Goal: Task Accomplishment & Management: Manage account settings

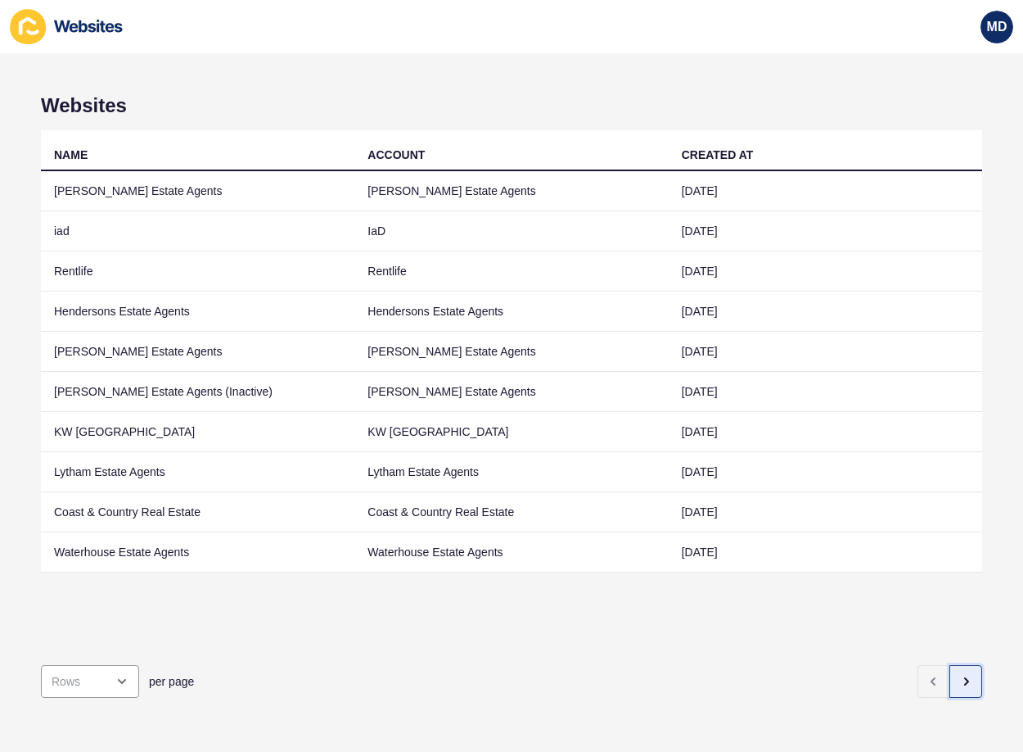
click at [965, 665] on button "button" at bounding box center [966, 681] width 33 height 33
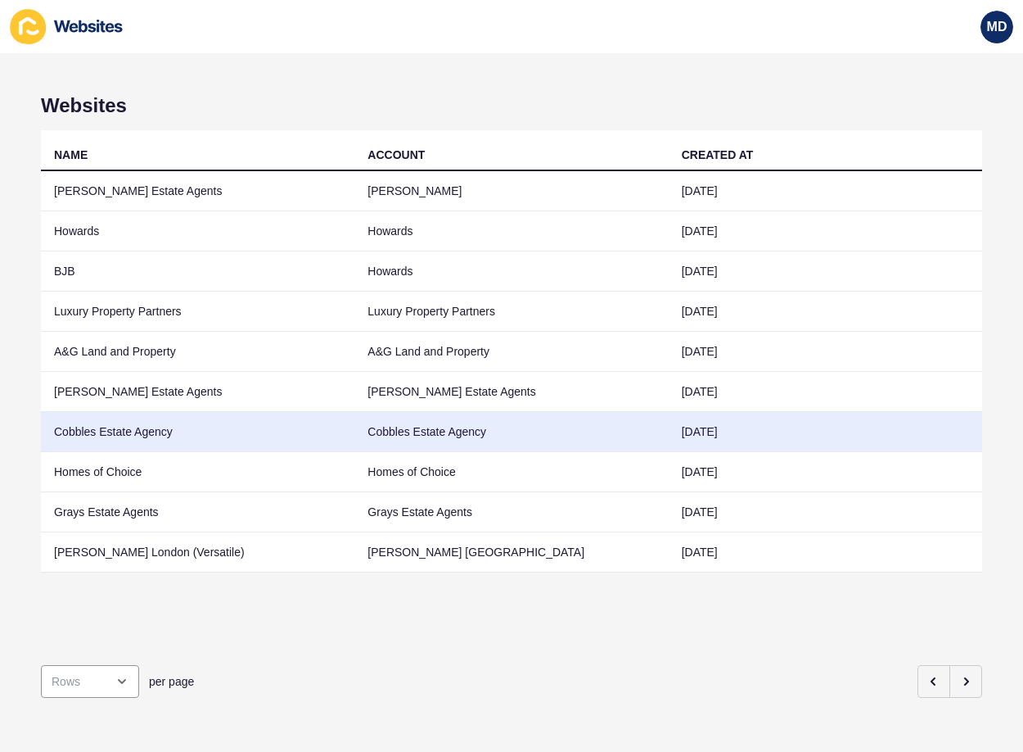
click at [259, 445] on td "Cobbles Estate Agency" at bounding box center [198, 432] width 314 height 40
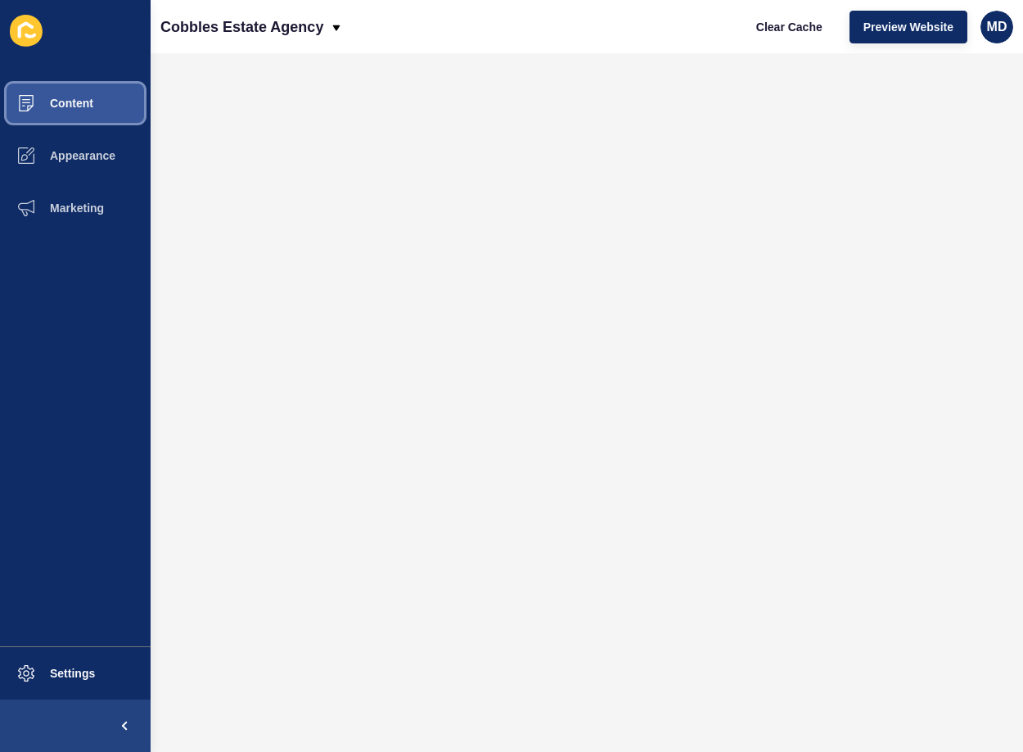
click at [85, 93] on button "Content" at bounding box center [75, 103] width 151 height 52
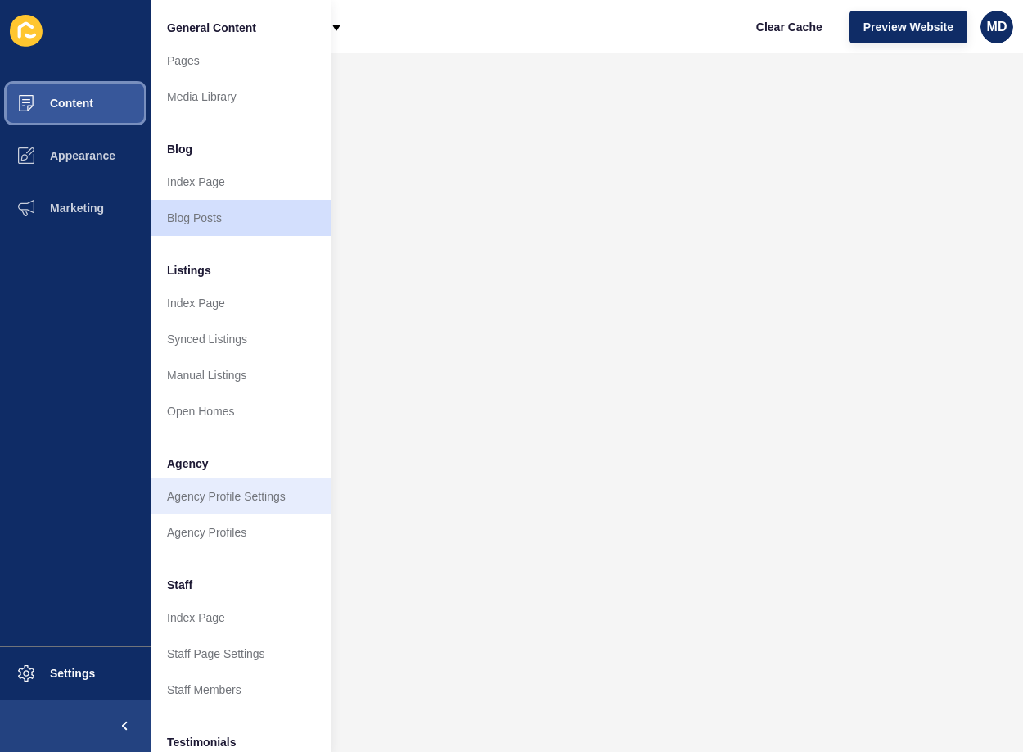
scroll to position [220, 0]
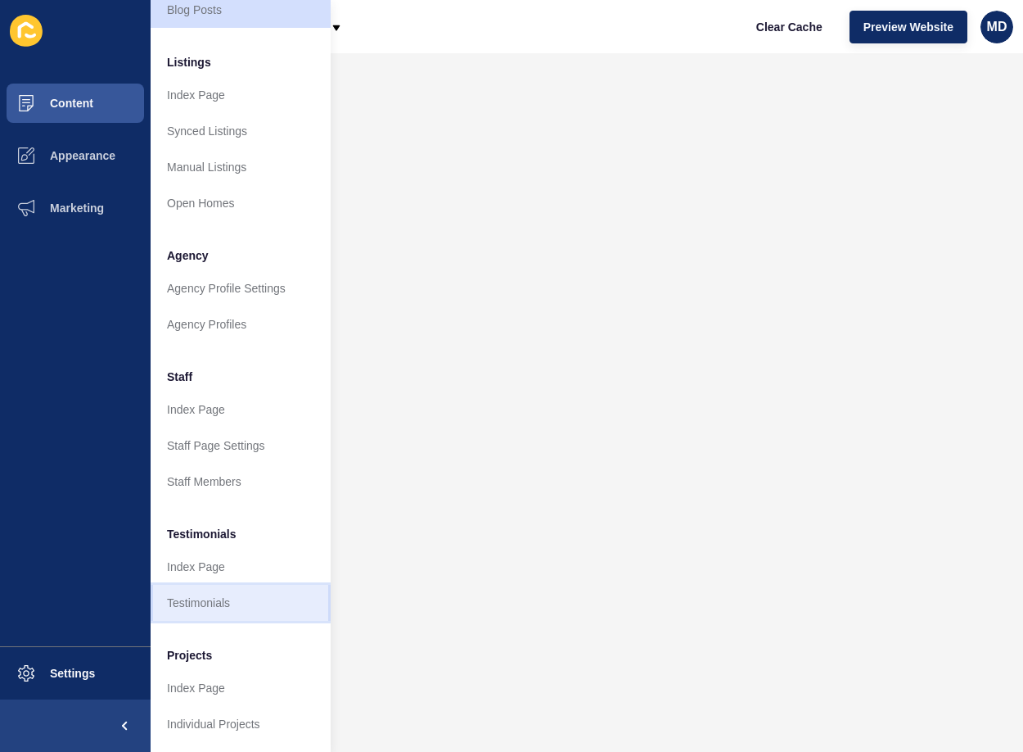
click at [215, 585] on link "Testimonials" at bounding box center [241, 603] width 180 height 36
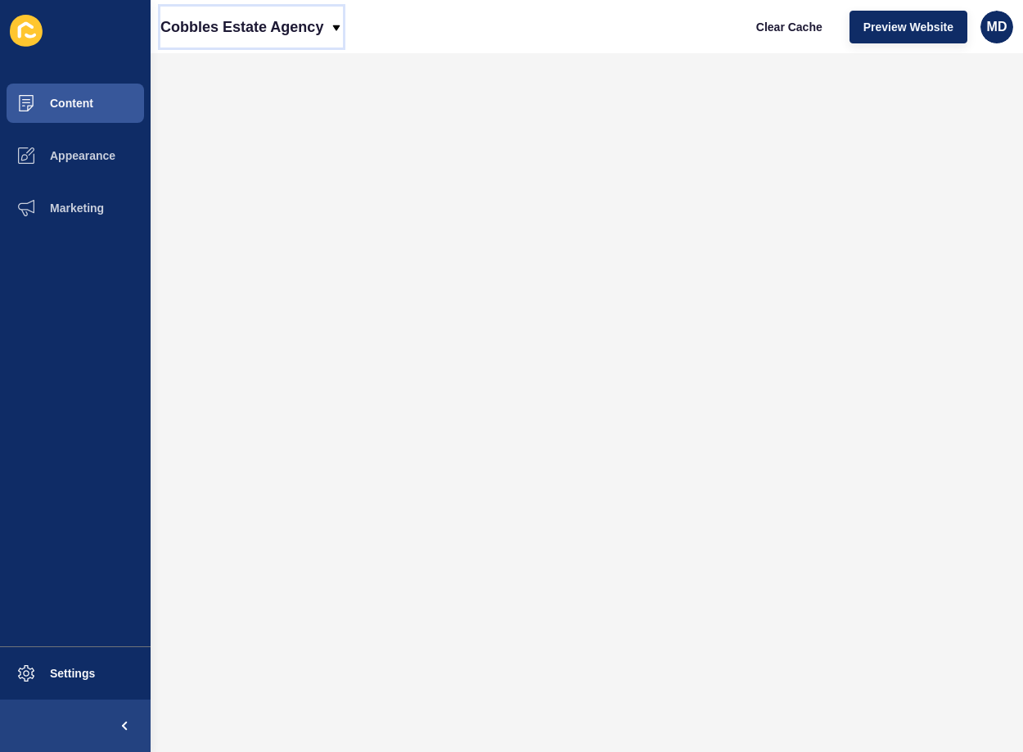
click at [310, 20] on p "Cobbles Estate Agency" at bounding box center [241, 27] width 163 height 41
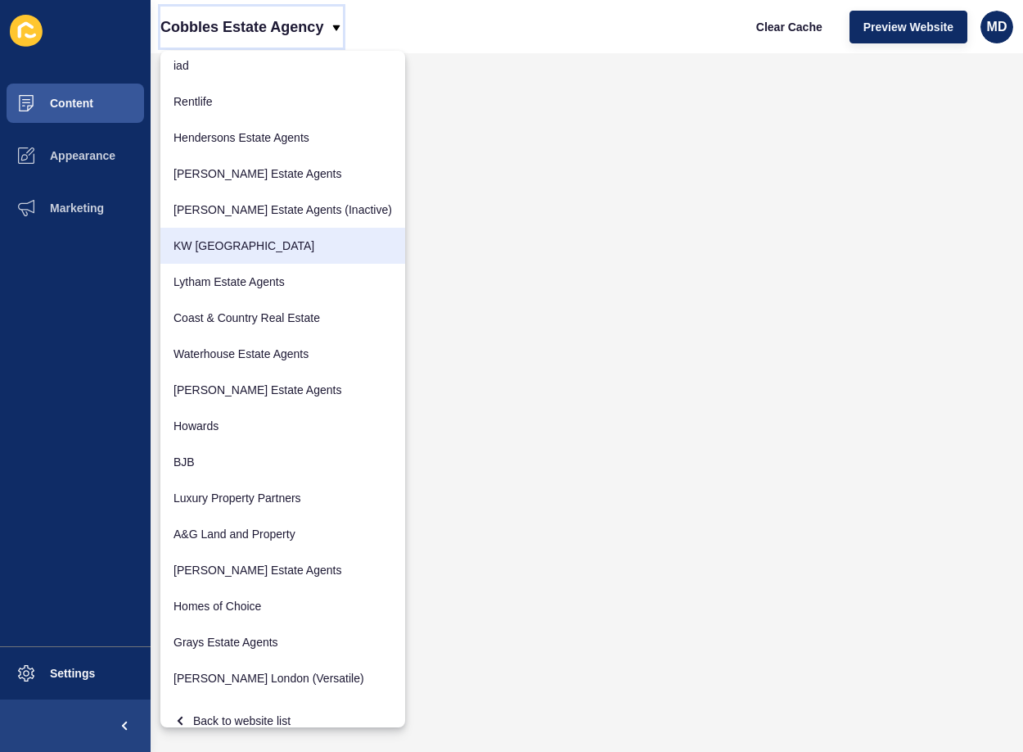
scroll to position [57, 0]
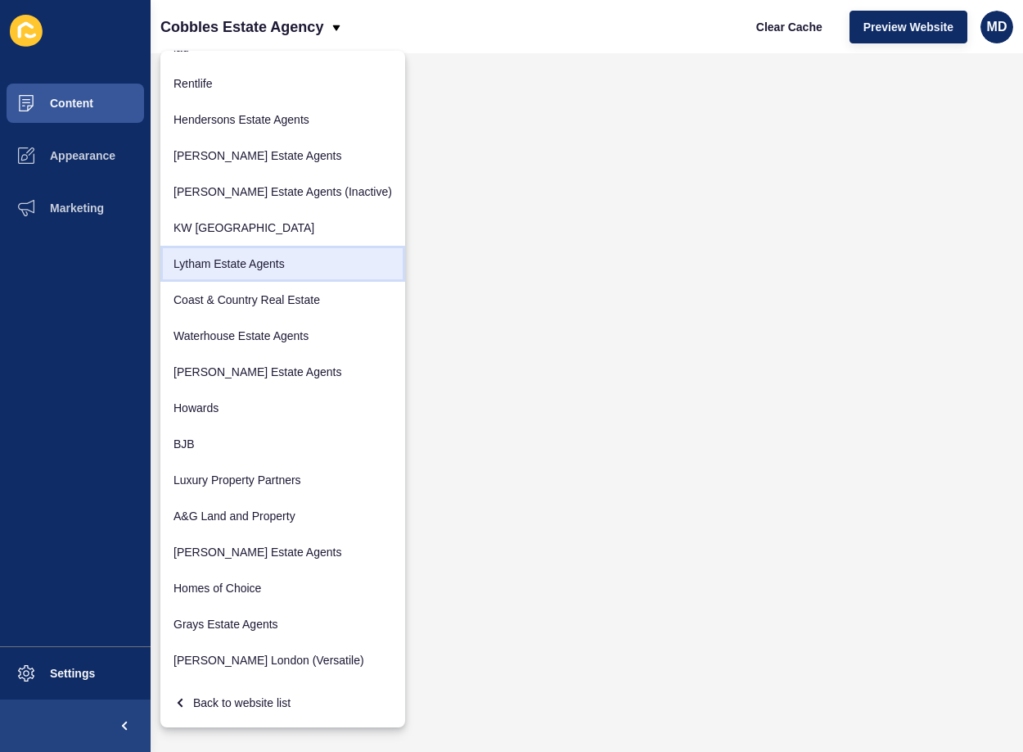
click at [246, 269] on link "Lytham Estate Agents" at bounding box center [282, 264] width 245 height 36
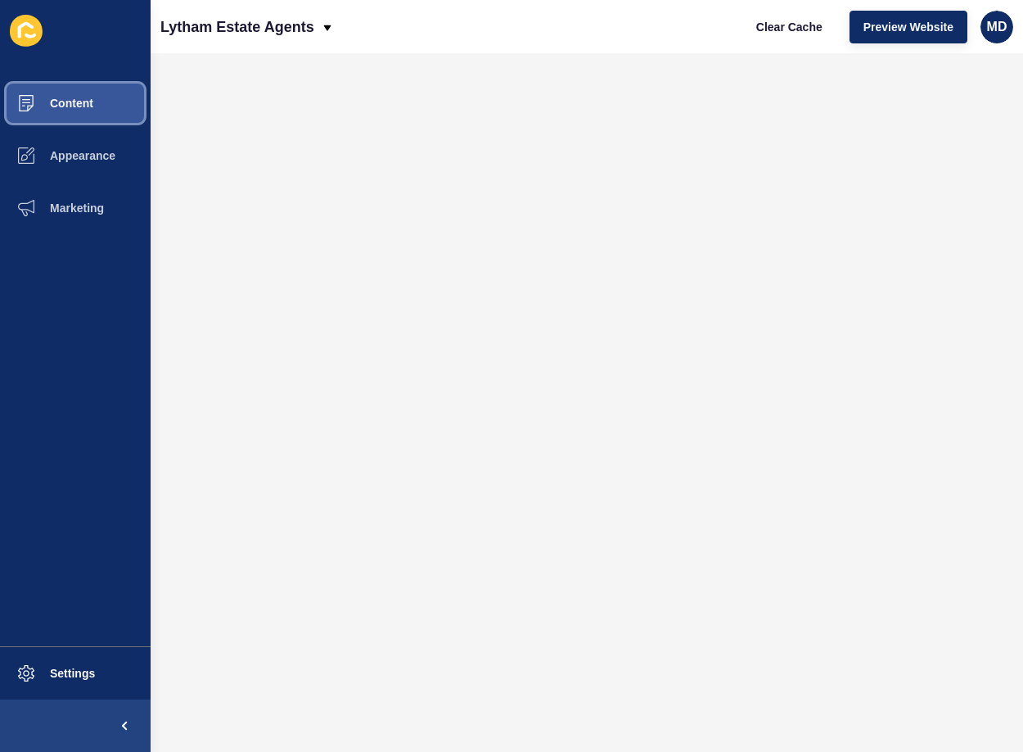
click at [75, 119] on button "Content" at bounding box center [75, 103] width 151 height 52
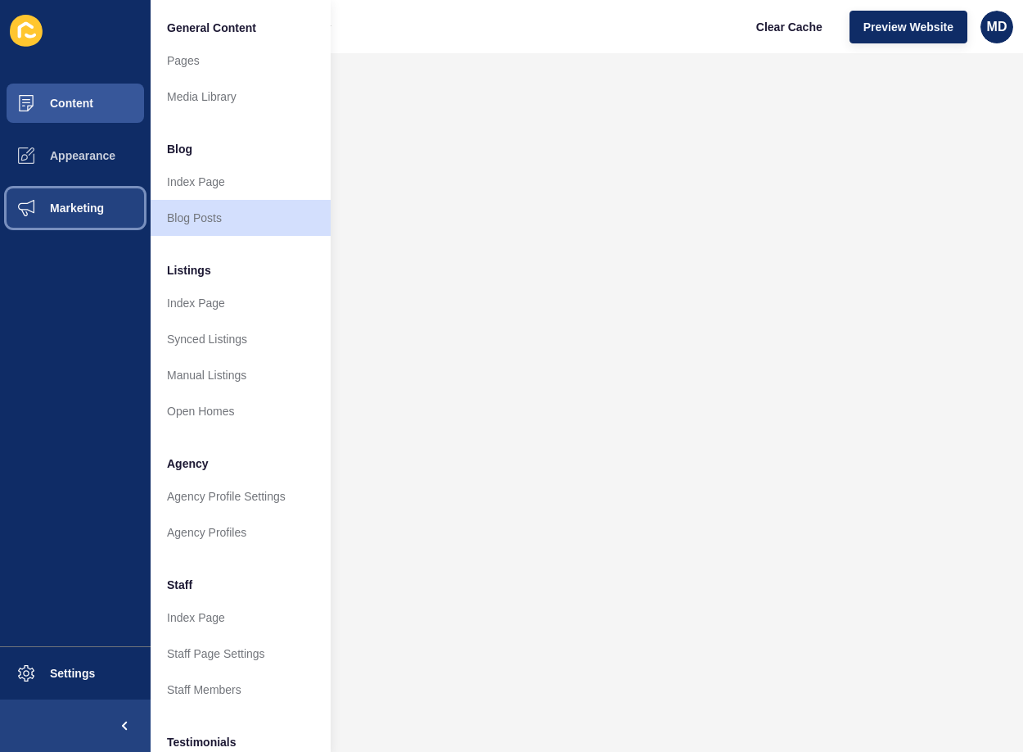
click at [99, 197] on button "Marketing" at bounding box center [75, 208] width 151 height 52
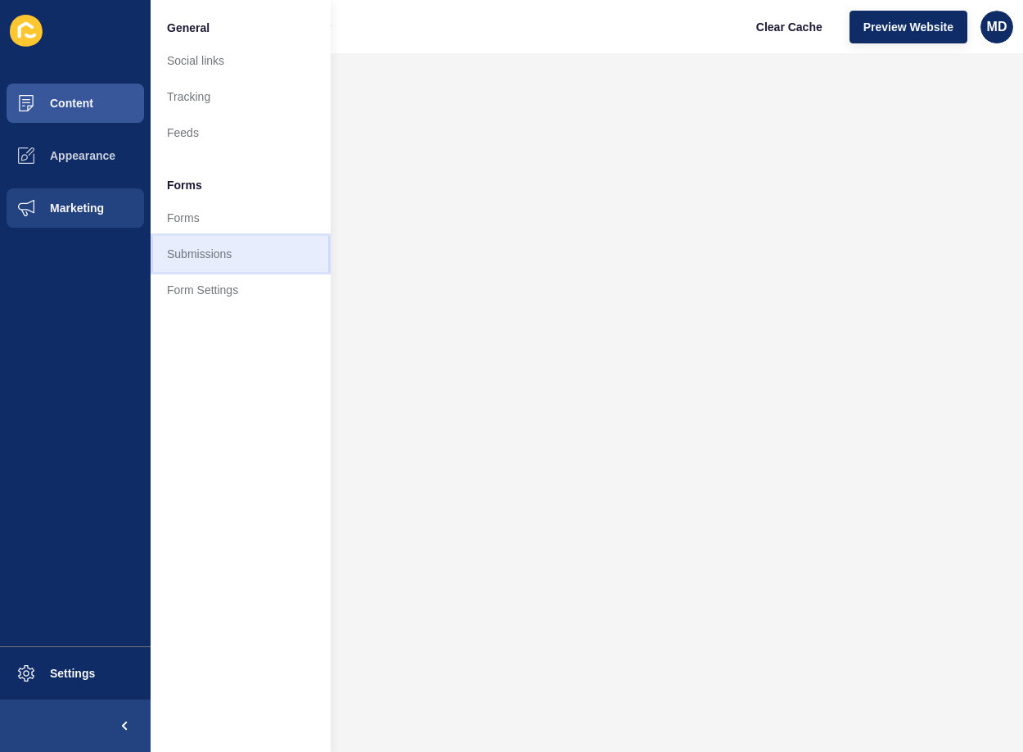
click at [214, 246] on link "Submissions" at bounding box center [241, 254] width 180 height 36
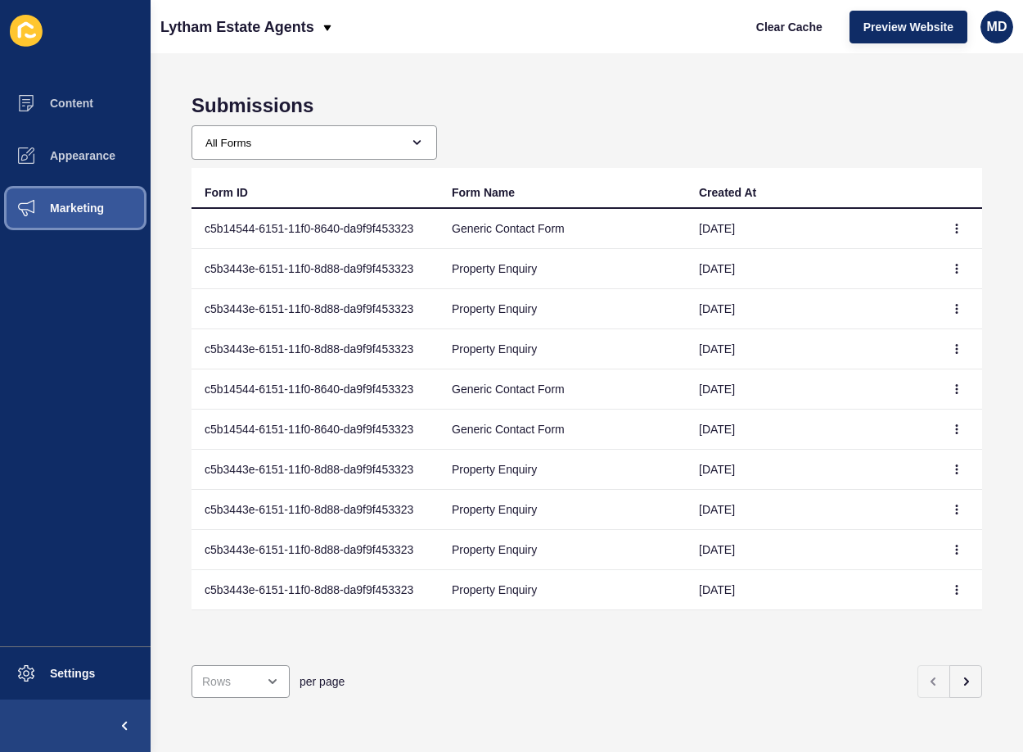
click at [59, 211] on span "Marketing" at bounding box center [51, 207] width 106 height 13
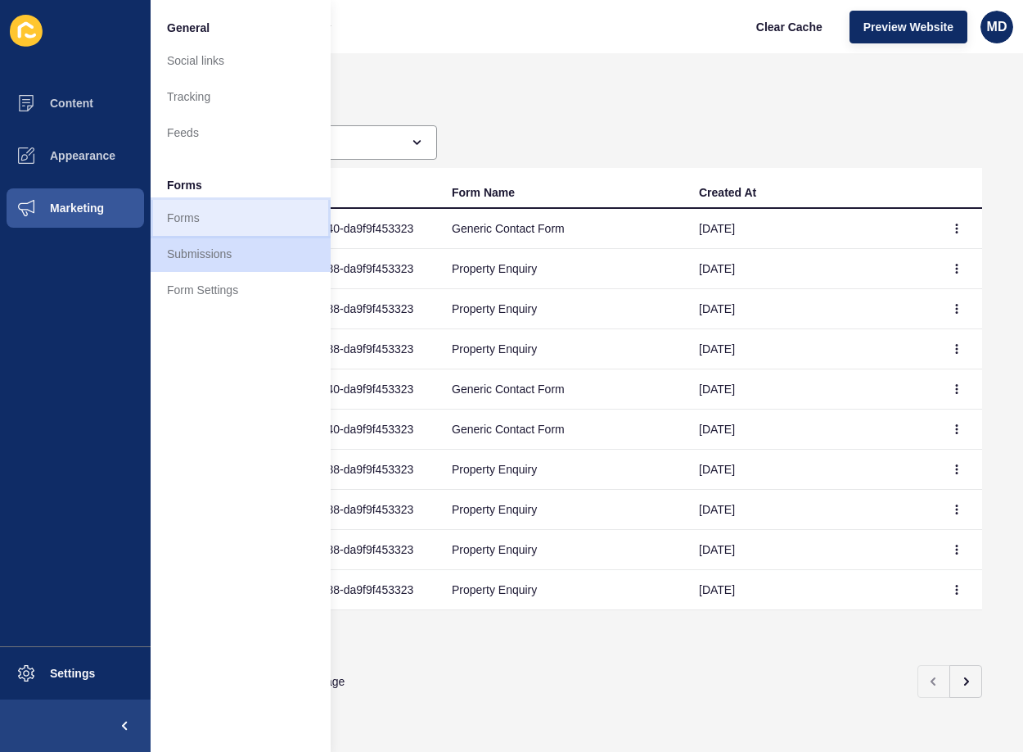
click at [176, 221] on link "Forms" at bounding box center [241, 218] width 180 height 36
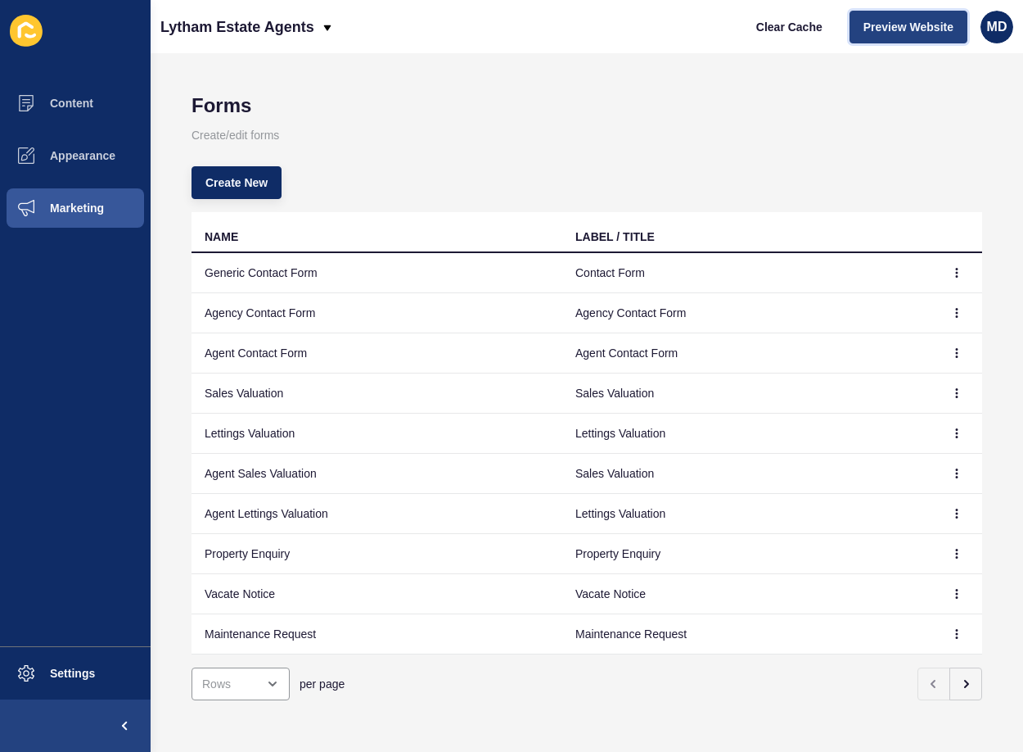
click at [909, 31] on span "Preview Website" at bounding box center [909, 27] width 90 height 16
click at [964, 689] on button "button" at bounding box center [966, 683] width 33 height 33
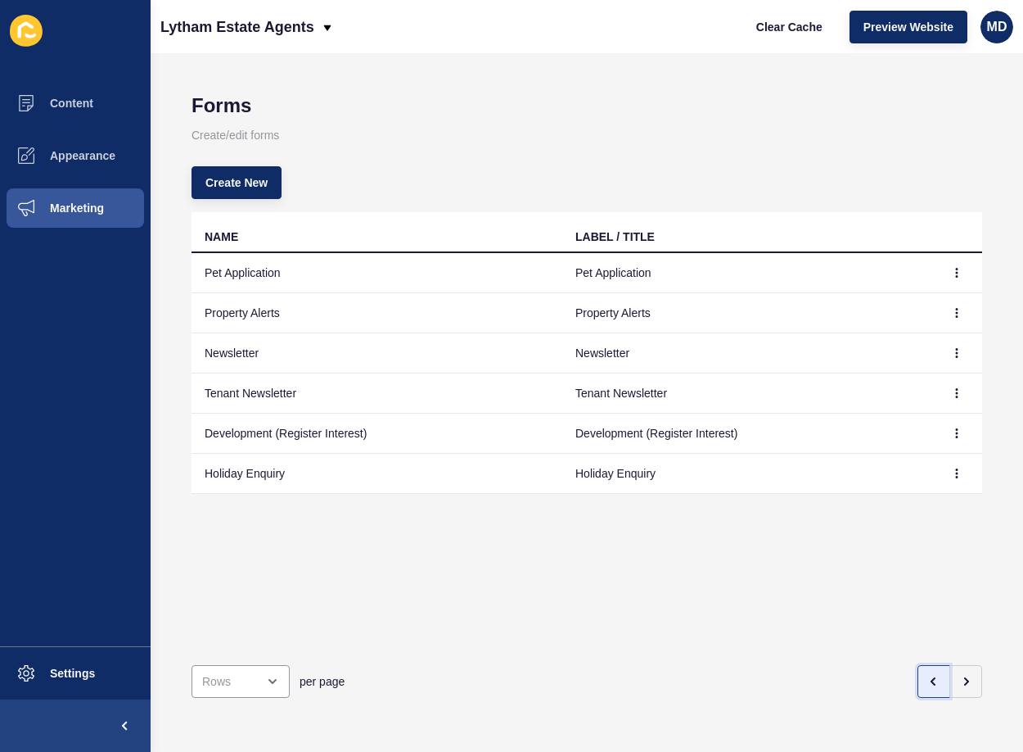
click at [918, 665] on button "button" at bounding box center [934, 681] width 33 height 33
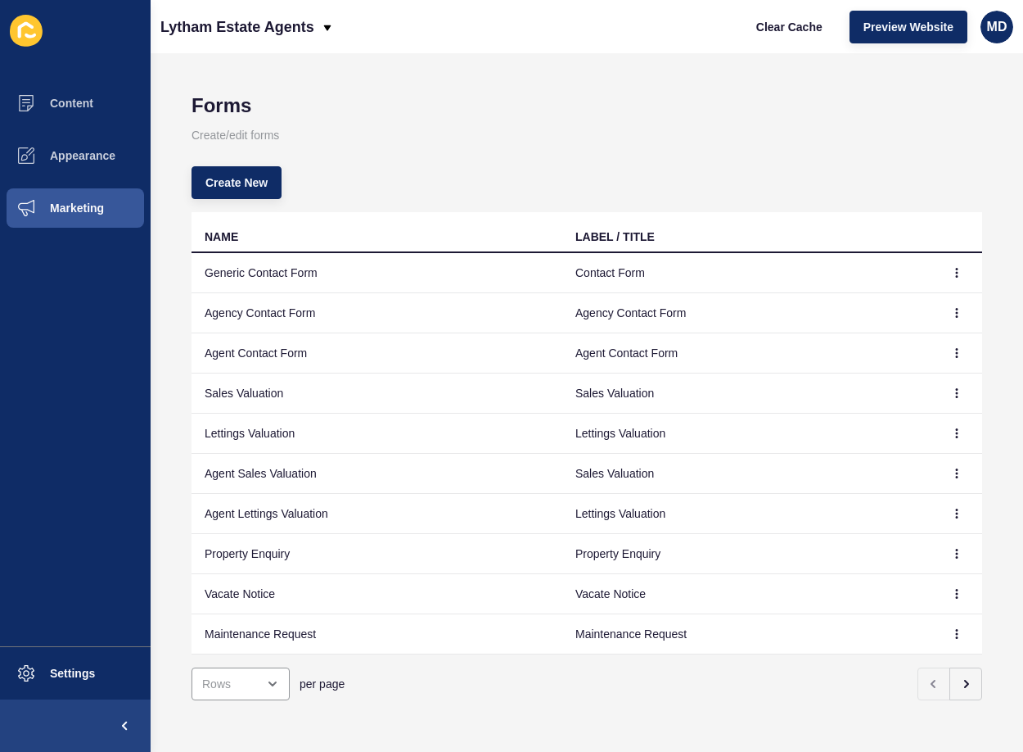
scroll to position [15, 0]
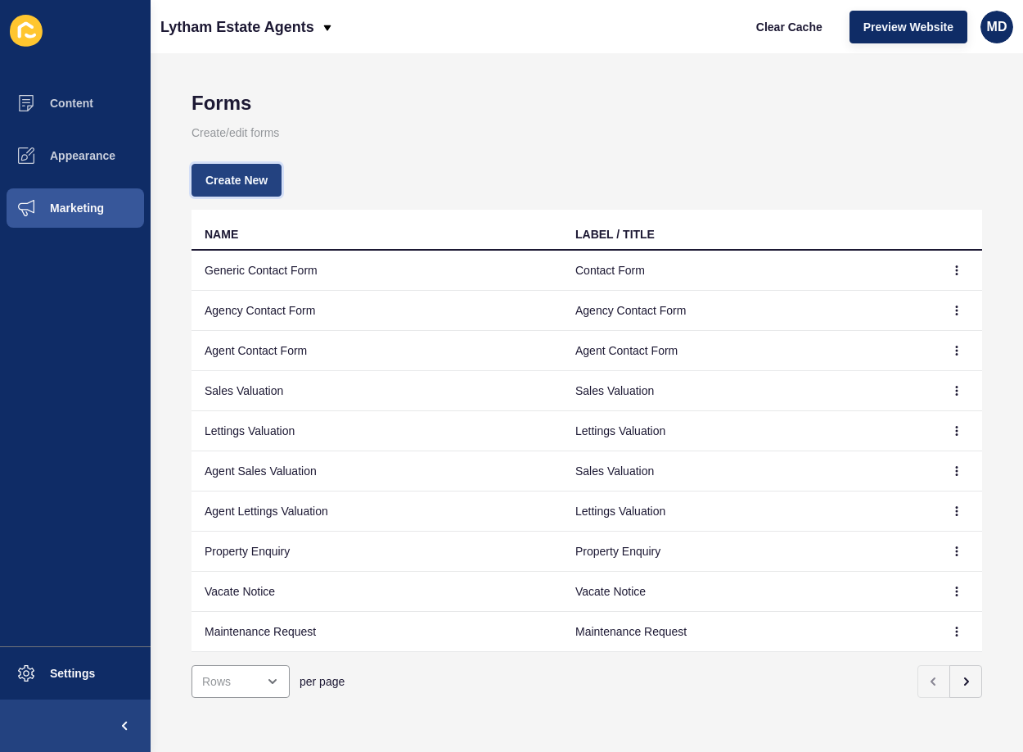
click at [258, 174] on span "Create New" at bounding box center [237, 180] width 62 height 16
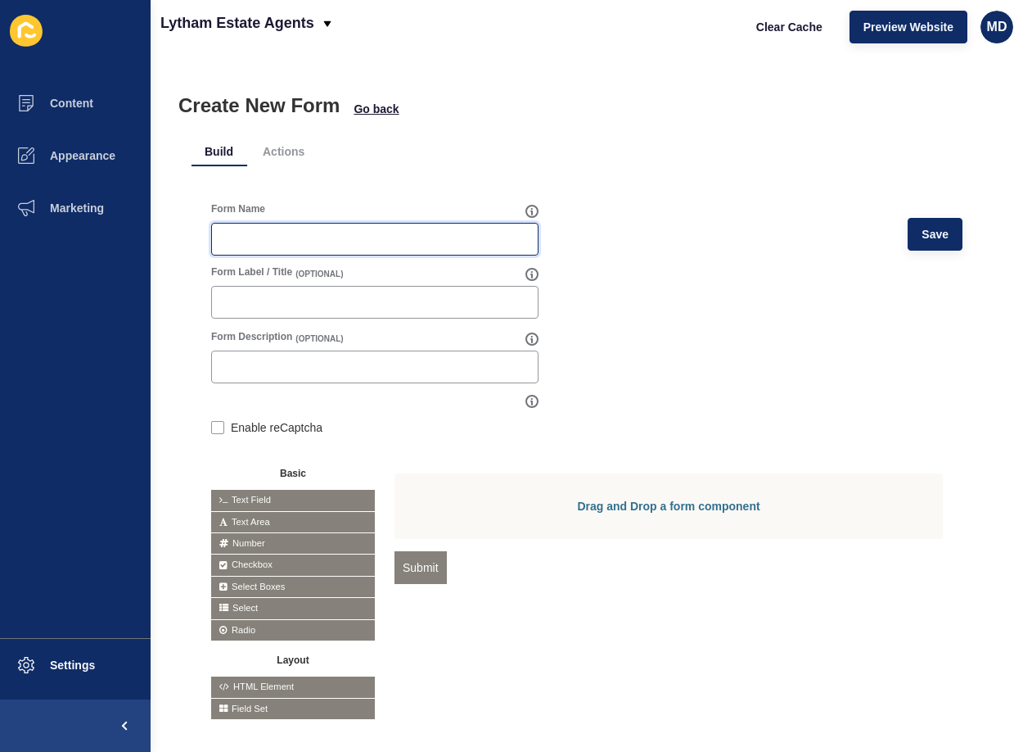
click at [279, 238] on input "Form Name" at bounding box center [375, 239] width 306 height 16
type input "Register with us"
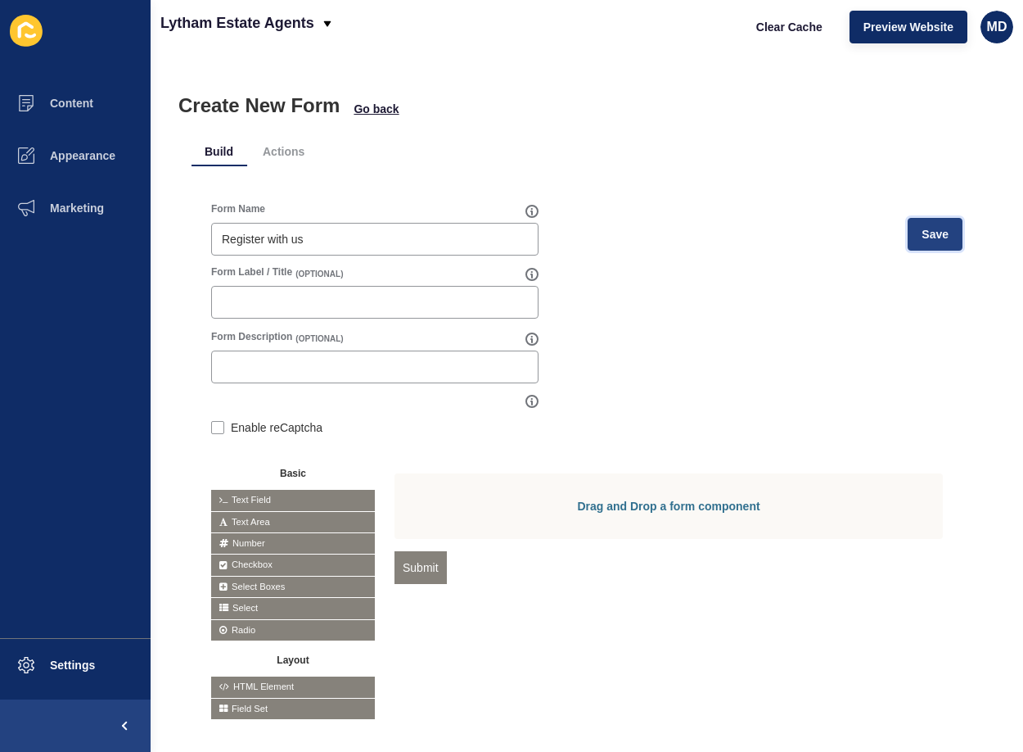
click at [922, 236] on span "Save" at bounding box center [935, 234] width 27 height 16
click at [194, 19] on p "Lytham Estate Agents" at bounding box center [237, 22] width 154 height 41
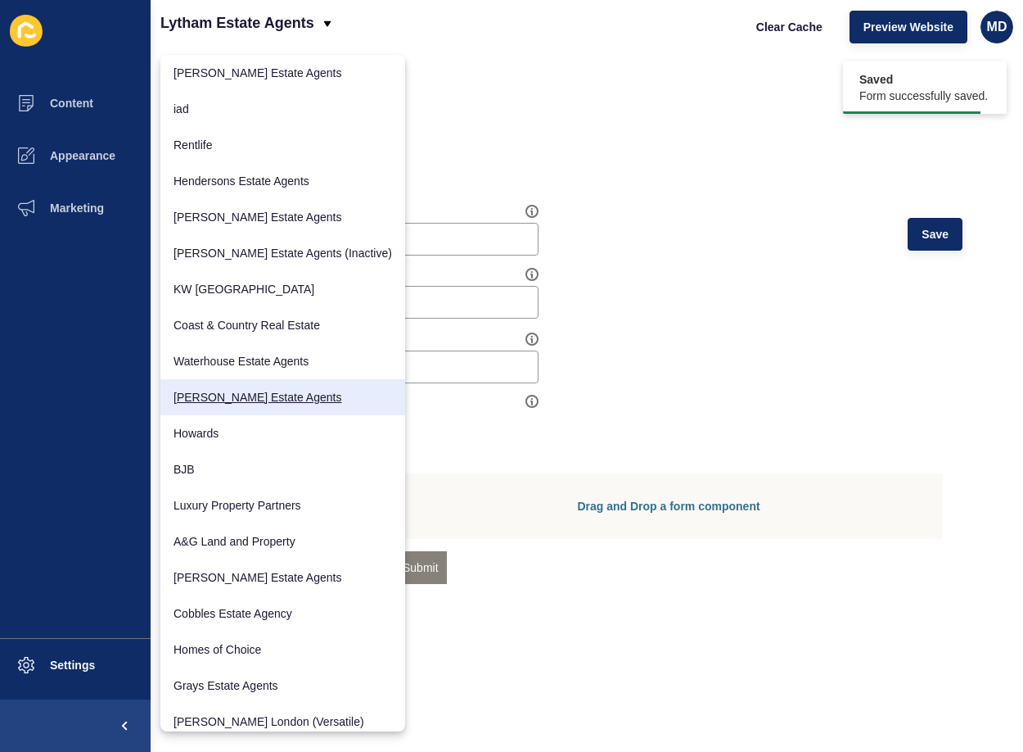
scroll to position [57, 0]
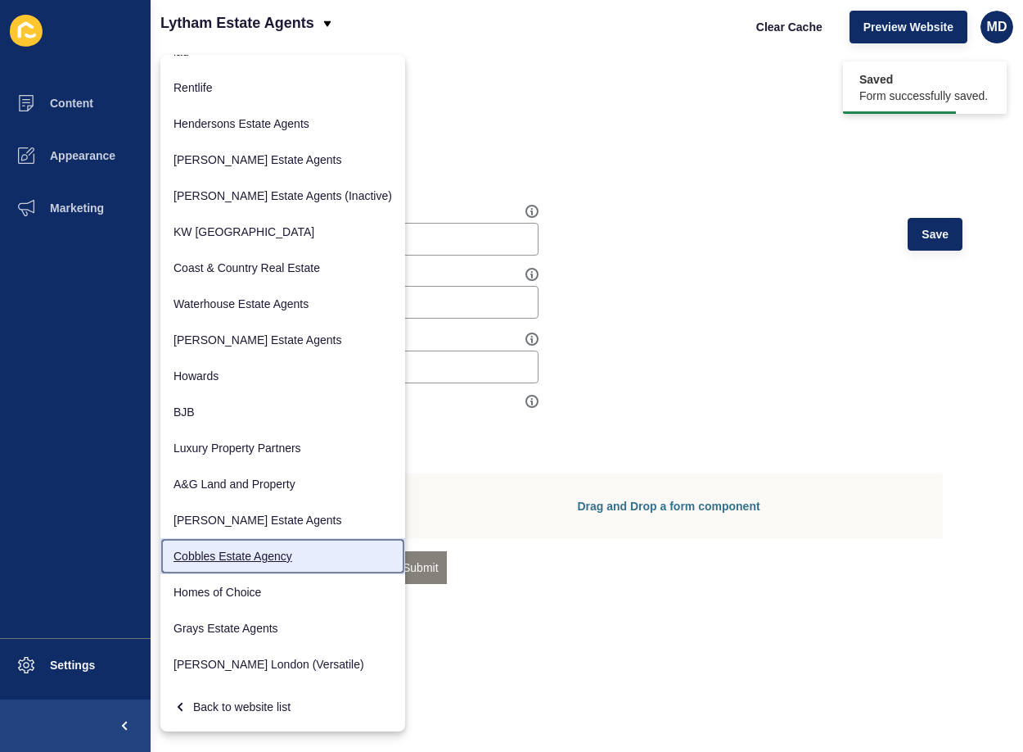
click at [224, 553] on link "Cobbles Estate Agency" at bounding box center [282, 556] width 245 height 36
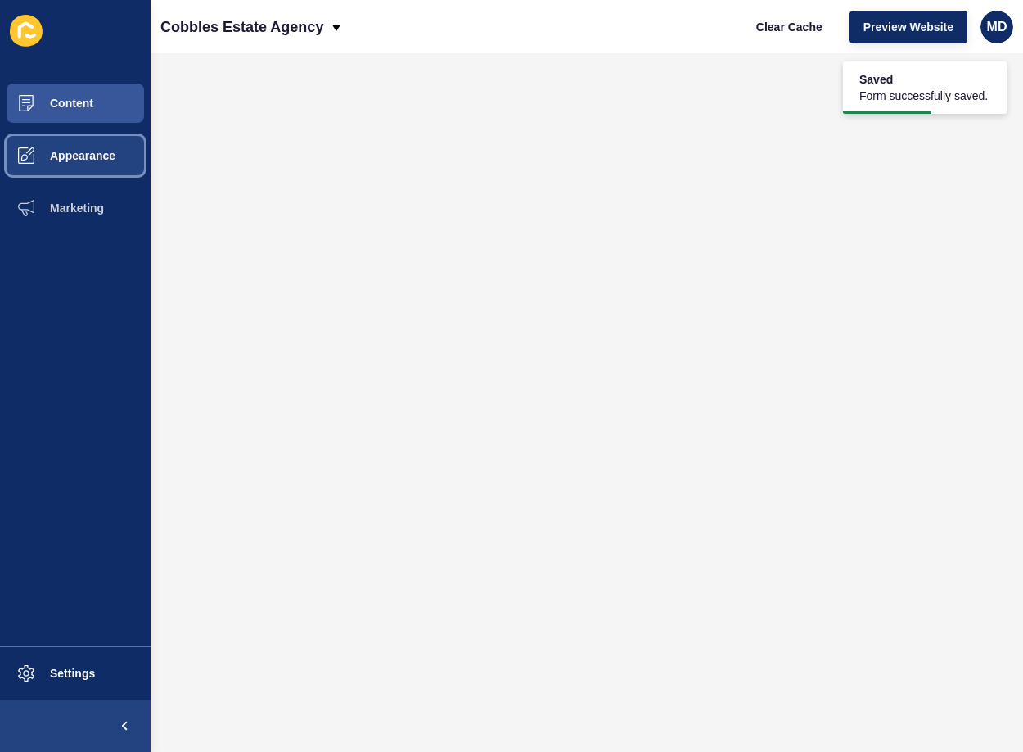
click at [76, 159] on span "Appearance" at bounding box center [57, 155] width 118 height 13
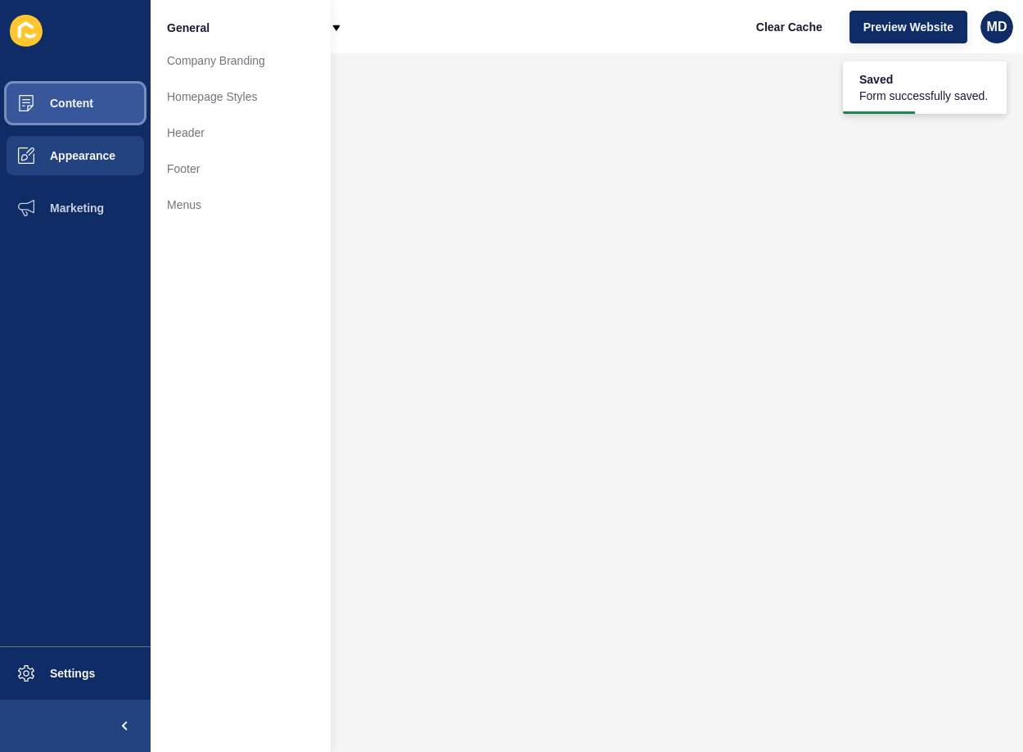
click at [78, 106] on span "Content" at bounding box center [46, 103] width 96 height 13
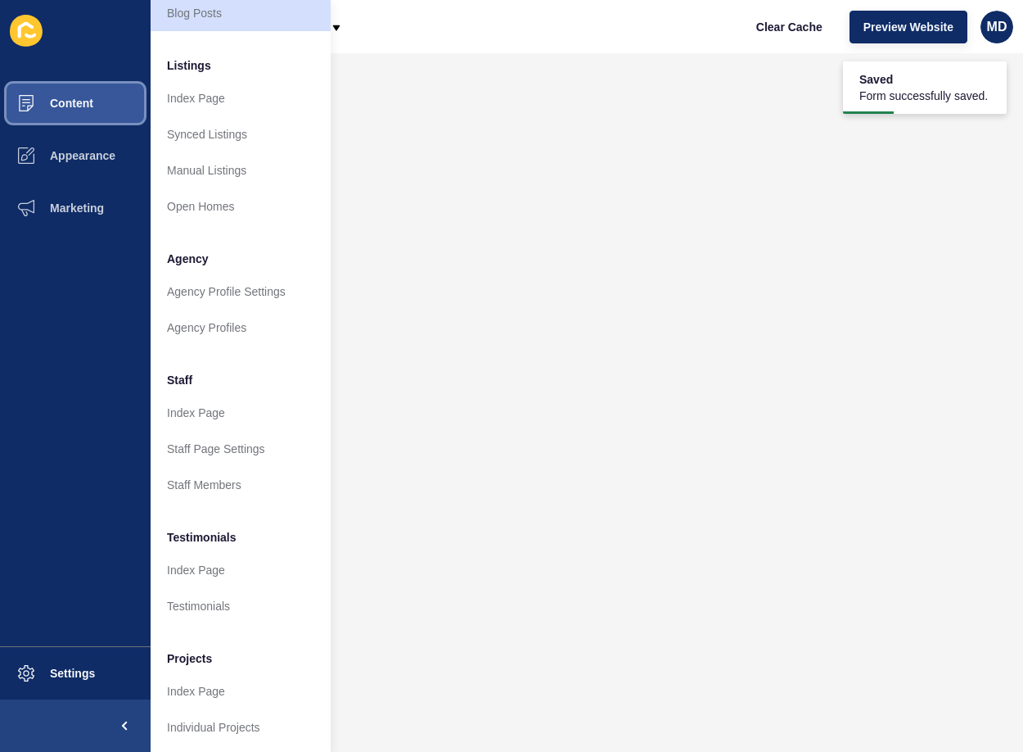
scroll to position [220, 0]
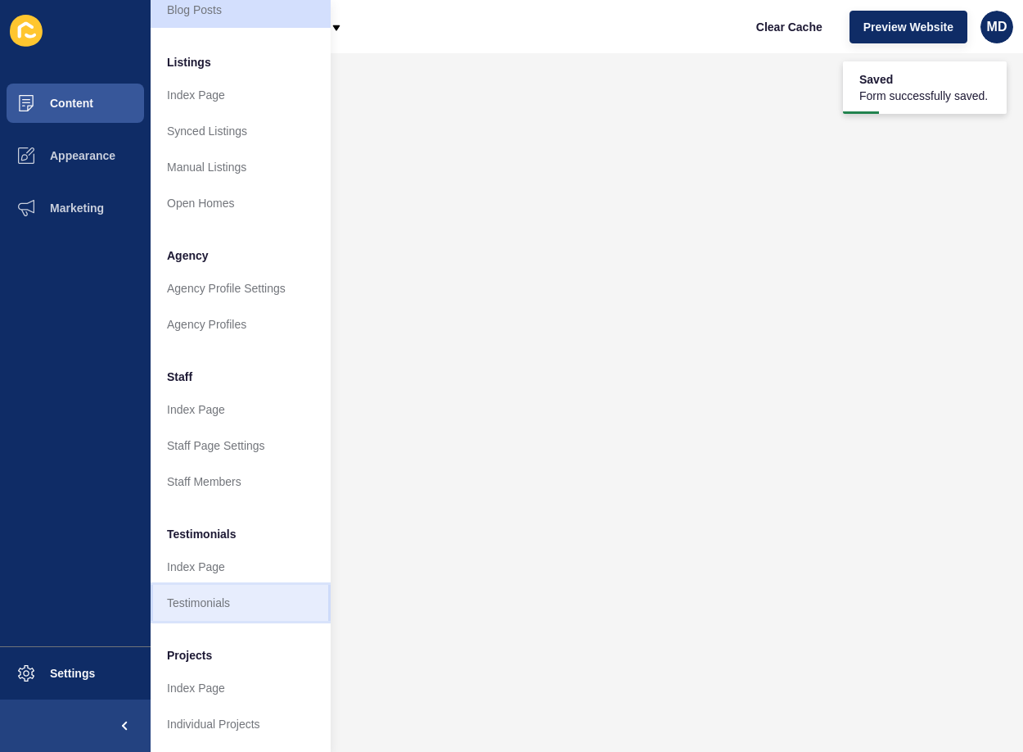
click at [197, 590] on link "Testimonials" at bounding box center [241, 603] width 180 height 36
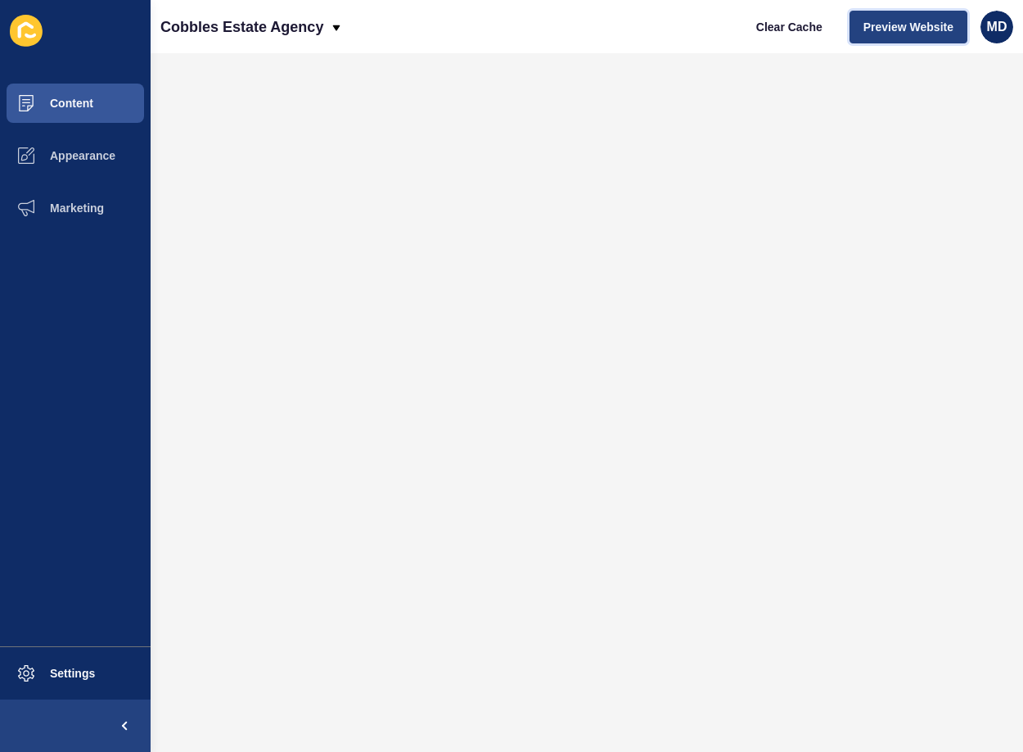
click at [924, 31] on span "Preview Website" at bounding box center [909, 27] width 90 height 16
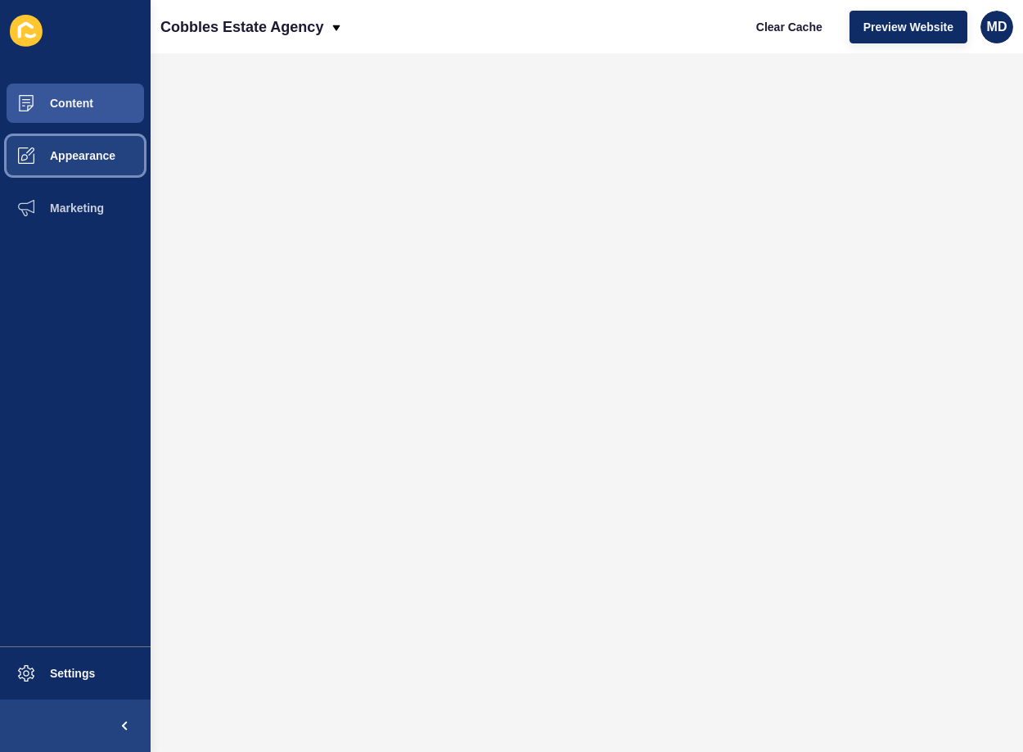
click at [35, 163] on span at bounding box center [26, 155] width 52 height 52
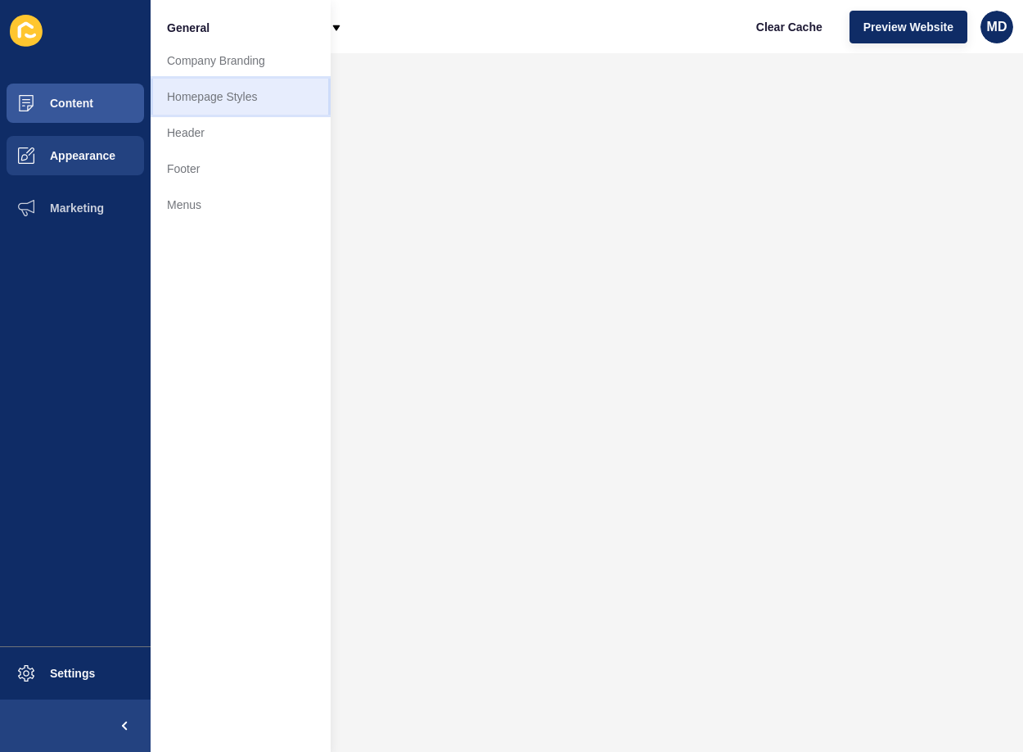
click at [278, 106] on link "Homepage Styles" at bounding box center [241, 97] width 180 height 36
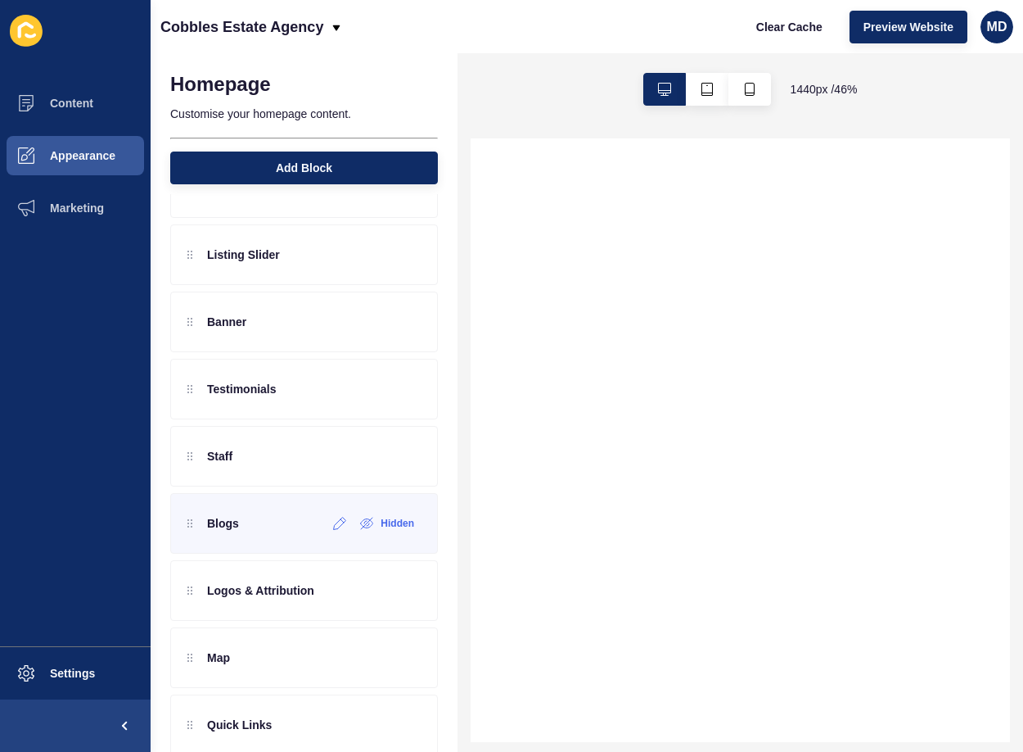
scroll to position [217, 0]
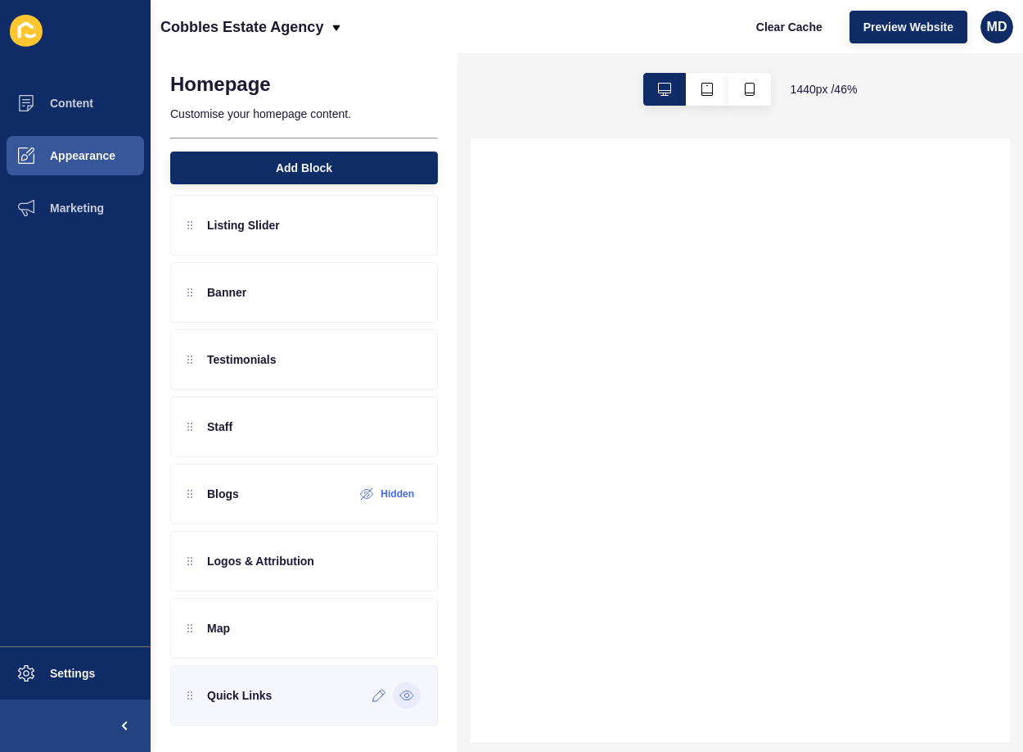
click at [400, 698] on icon at bounding box center [407, 695] width 15 height 13
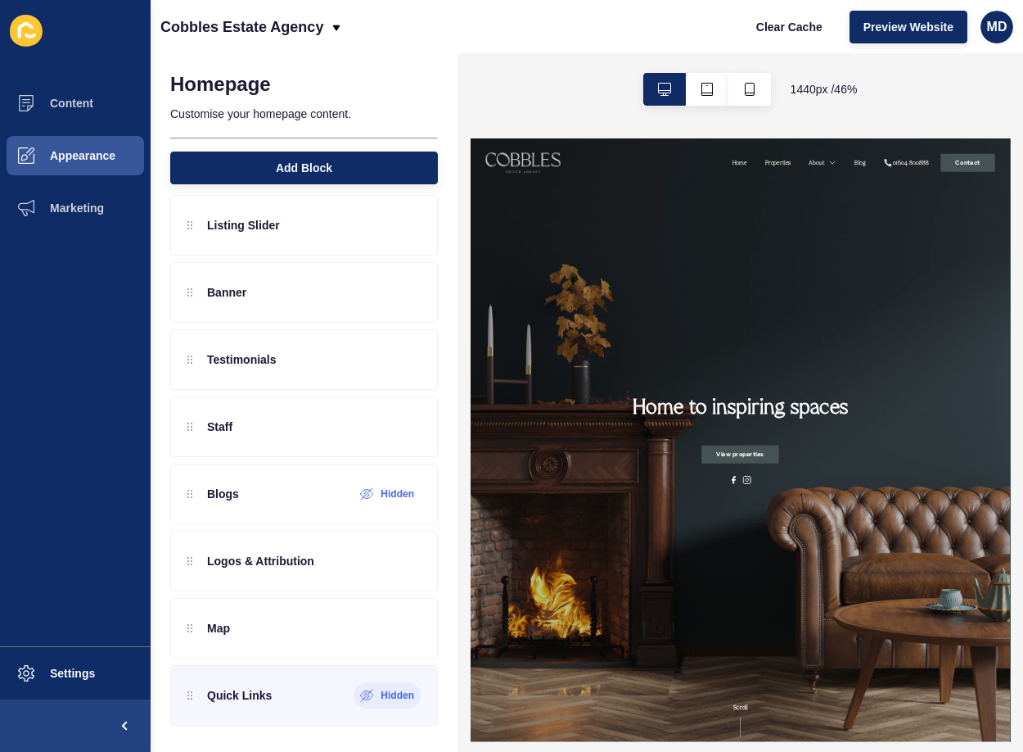
scroll to position [0, 0]
click at [68, 689] on button "Settings" at bounding box center [75, 673] width 151 height 52
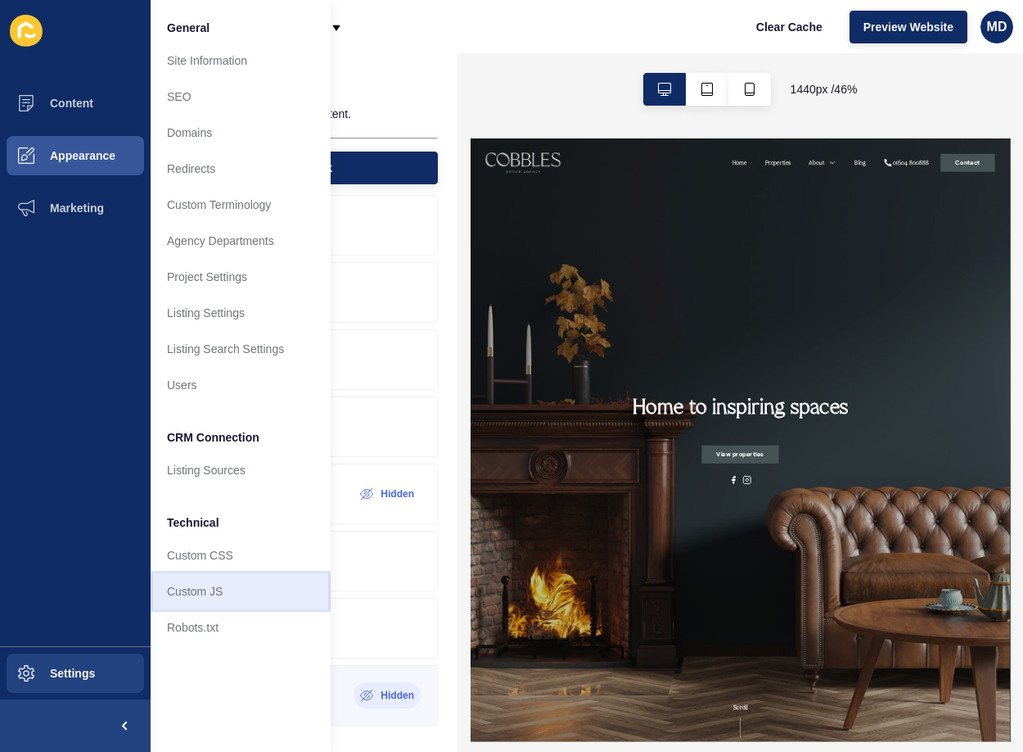
click at [209, 597] on link "Custom JS" at bounding box center [241, 591] width 180 height 36
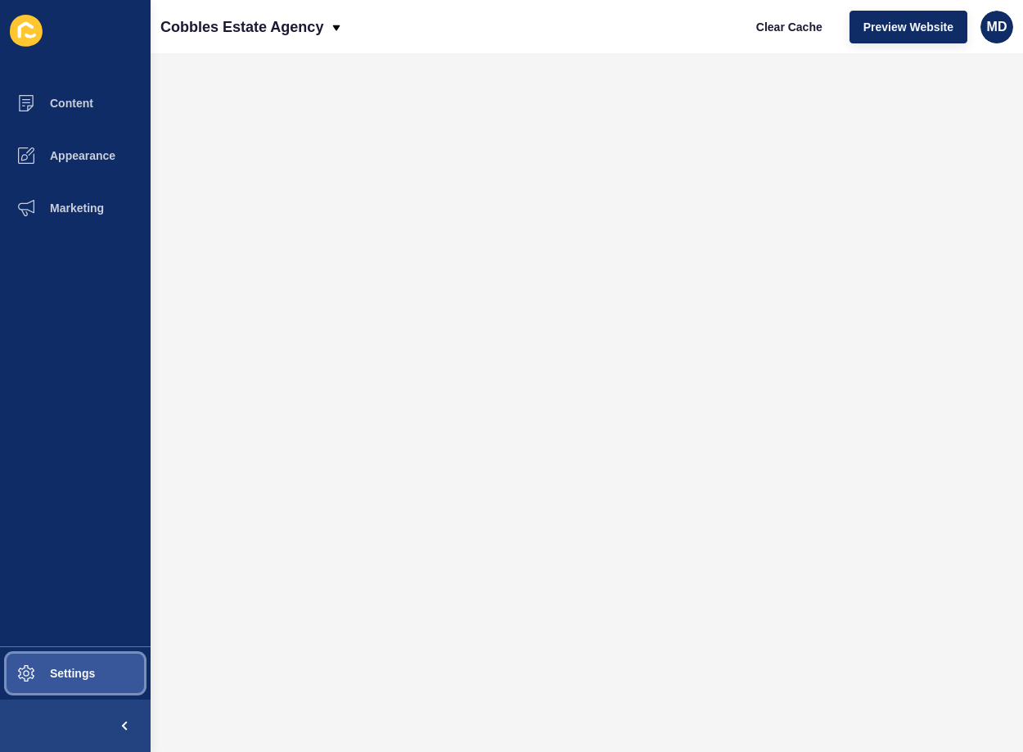
click at [88, 675] on span "Settings" at bounding box center [46, 672] width 97 height 13
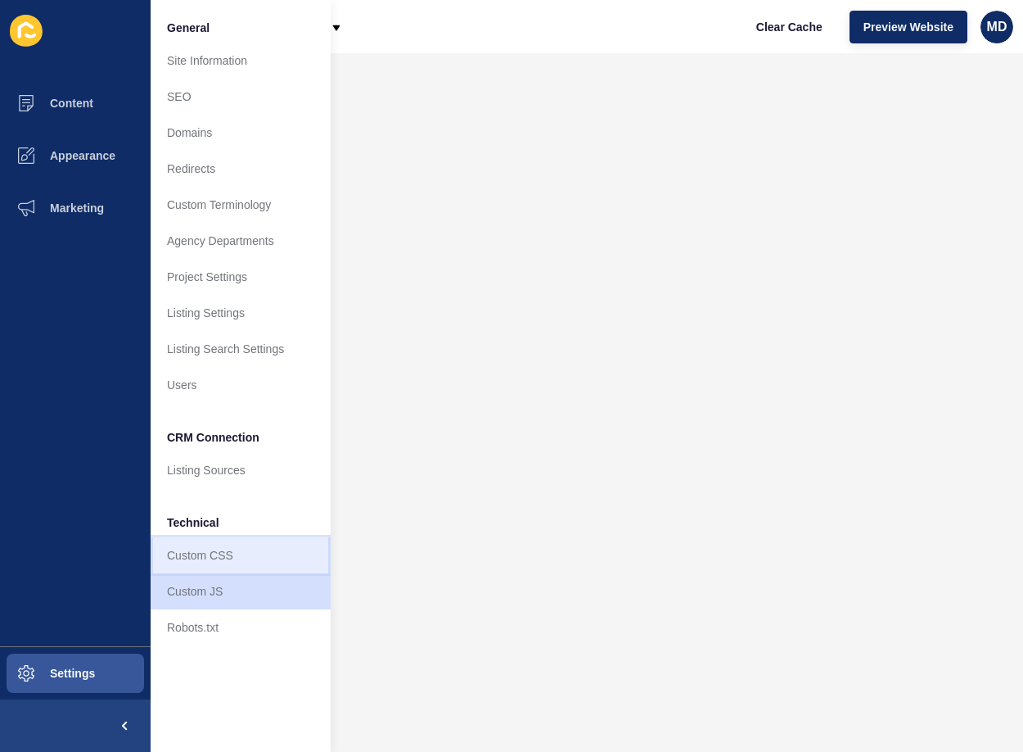
click at [185, 558] on link "Custom CSS" at bounding box center [241, 555] width 180 height 36
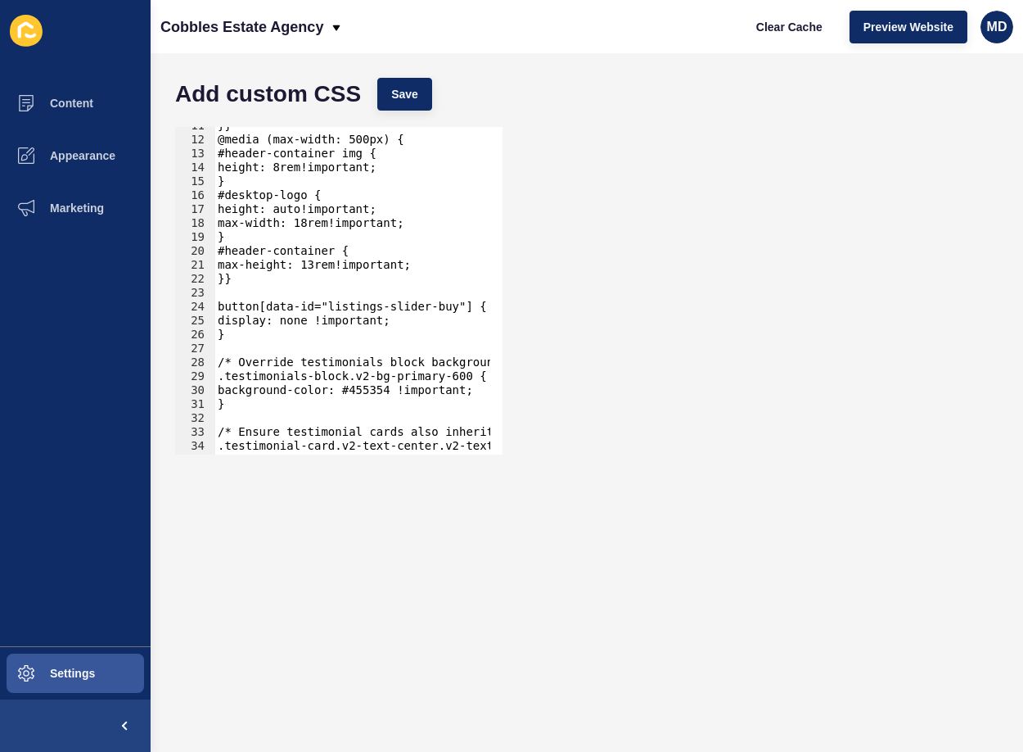
scroll to position [297, 0]
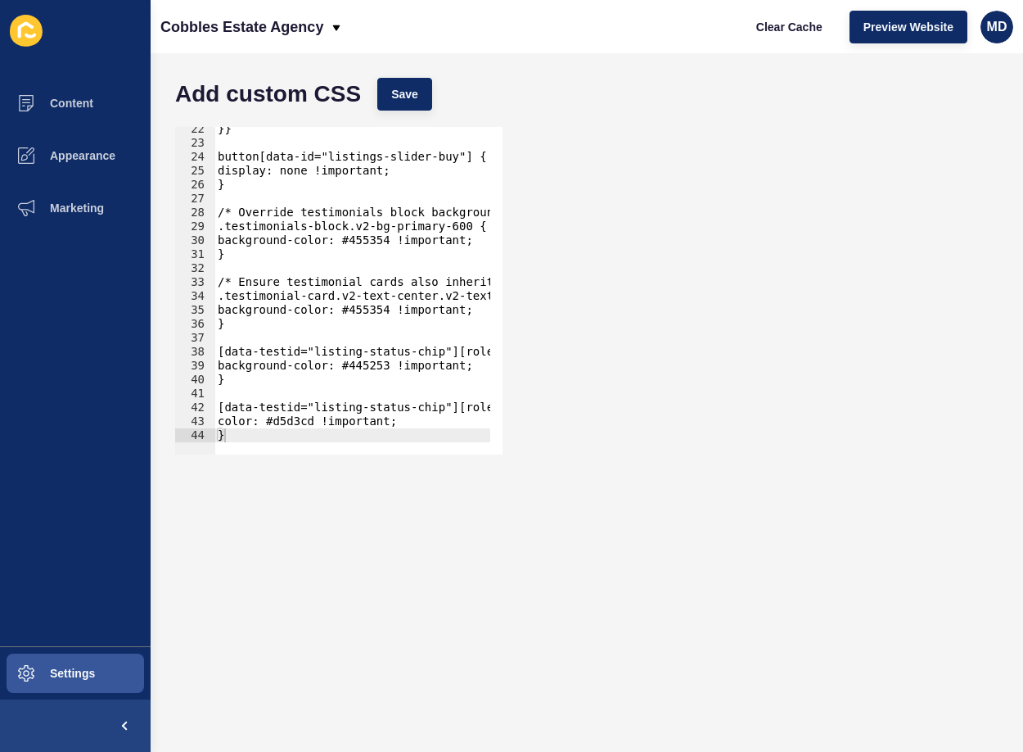
type textarea "}"
click at [283, 433] on div "}} button[data-id="listings-slider-buy"] { display: none !important; } /* Overr…" at bounding box center [429, 293] width 429 height 343
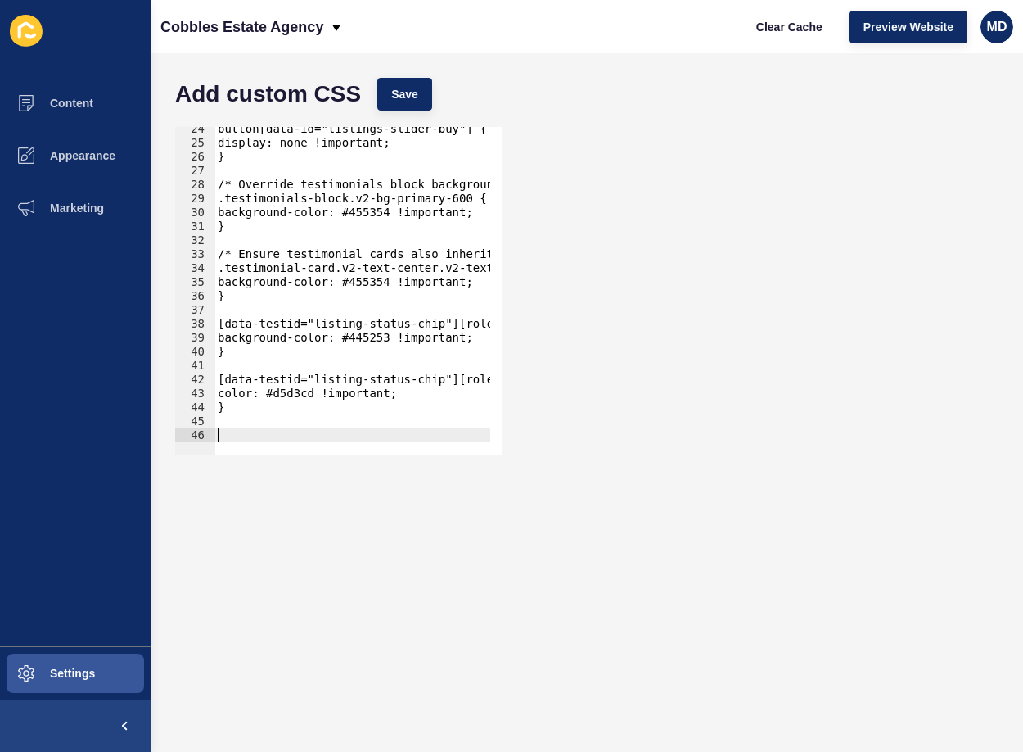
paste textarea
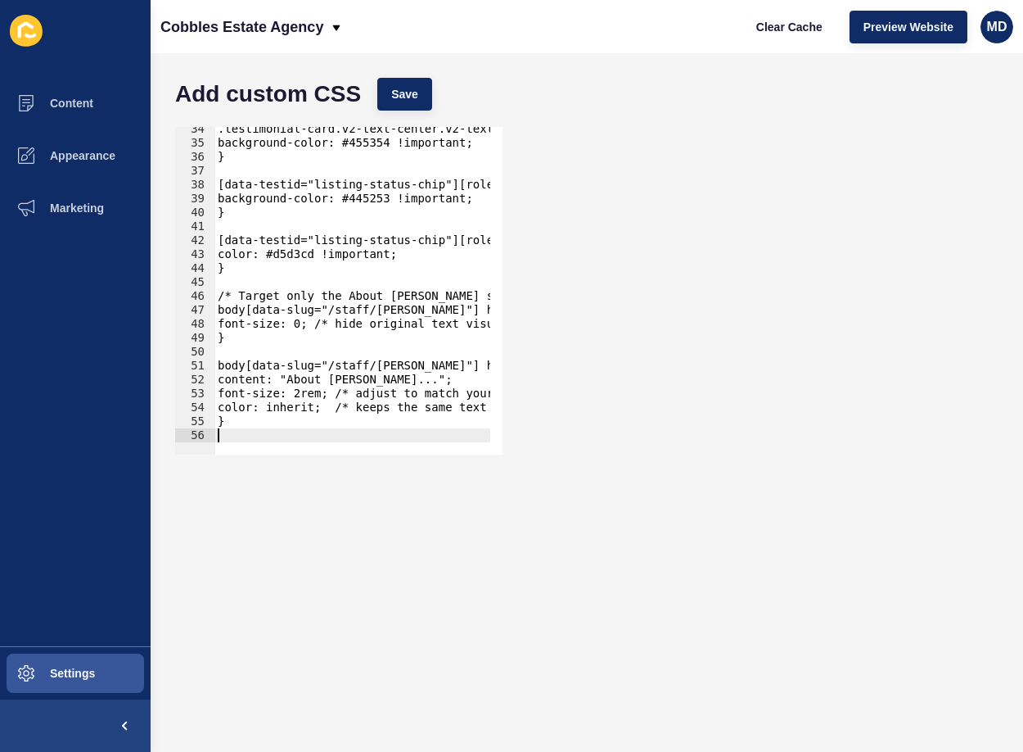
scroll to position [464, 0]
click at [389, 91] on button "Save" at bounding box center [404, 94] width 55 height 33
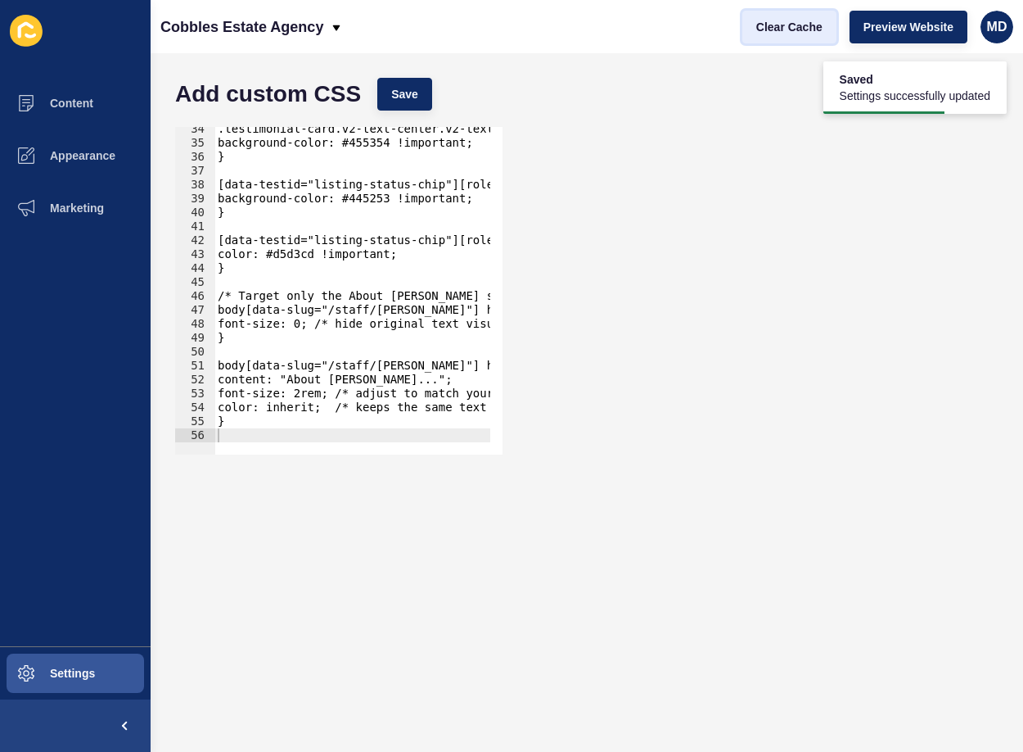
click at [784, 35] on button "Clear Cache" at bounding box center [790, 27] width 94 height 33
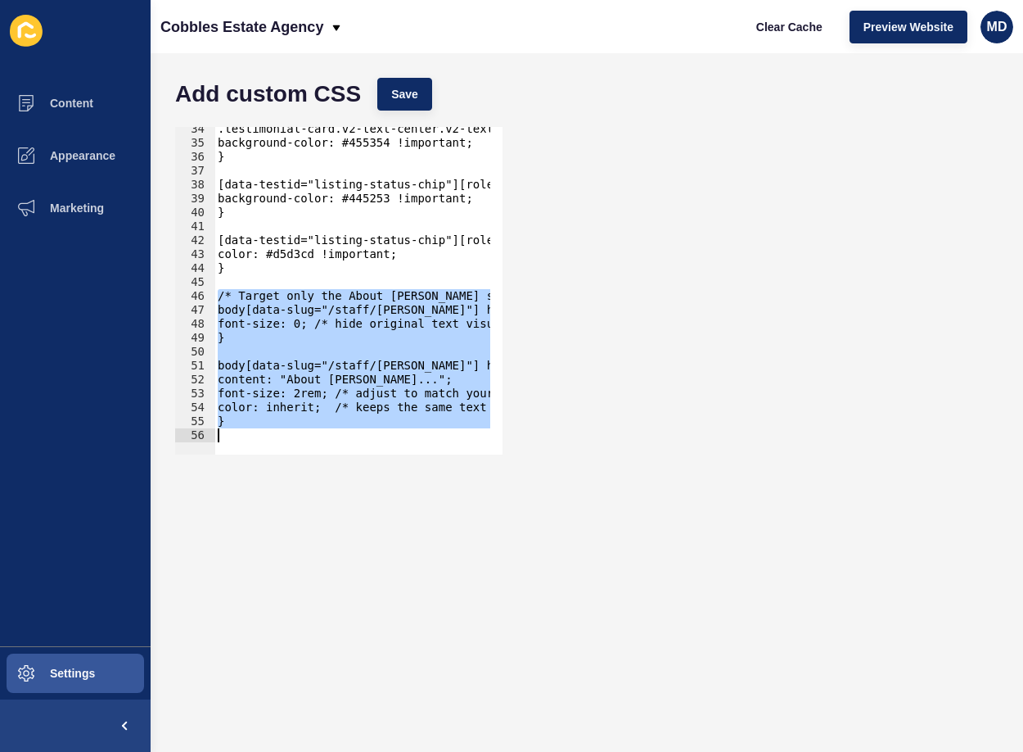
drag, startPoint x: 219, startPoint y: 296, endPoint x: 296, endPoint y: 442, distance: 165.2
click at [296, 442] on div "/* Target only the About [PERSON_NAME] staff page */ 34 35 36 37 38 39 40 41 42…" at bounding box center [339, 291] width 328 height 328
click at [811, 35] on button "Clear Cache" at bounding box center [790, 27] width 94 height 33
click at [292, 384] on div ".testimonial-card.v2-text-center.v2-text-white { background-color: #455354 !imp…" at bounding box center [353, 291] width 276 height 328
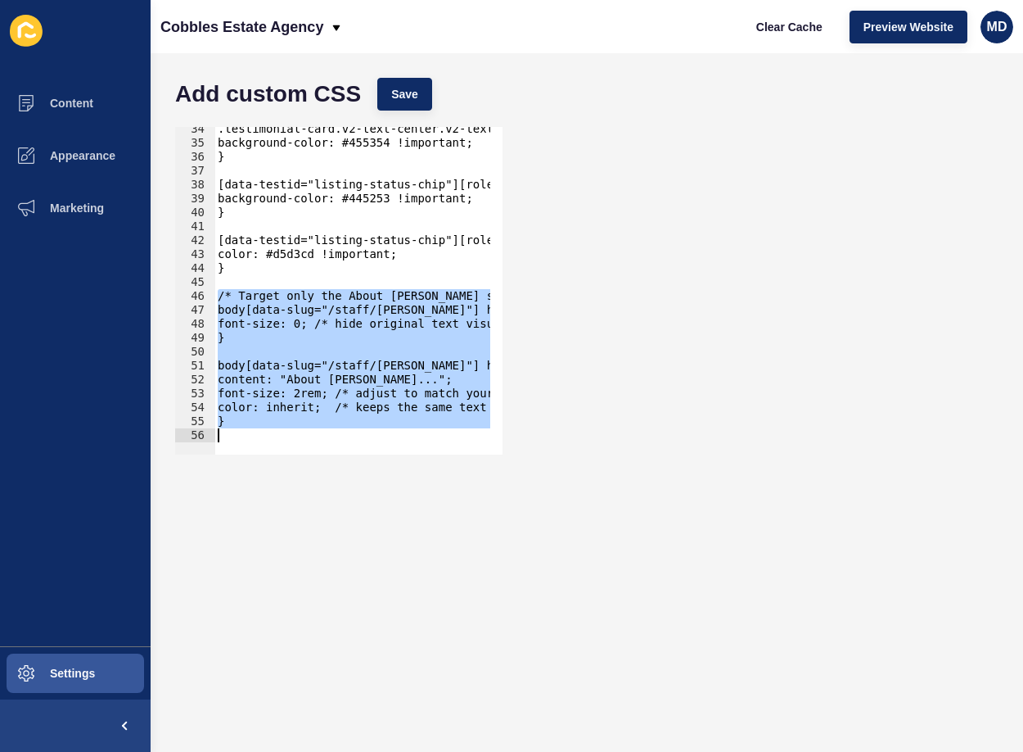
drag, startPoint x: 218, startPoint y: 296, endPoint x: 271, endPoint y: 481, distance: 192.5
click at [271, 481] on form "Add custom CSS Save content: "About [PERSON_NAME]..."; 34 35 36 37 38 39 40 41 …" at bounding box center [587, 403] width 840 height 666
type textarea "}"
paste textarea
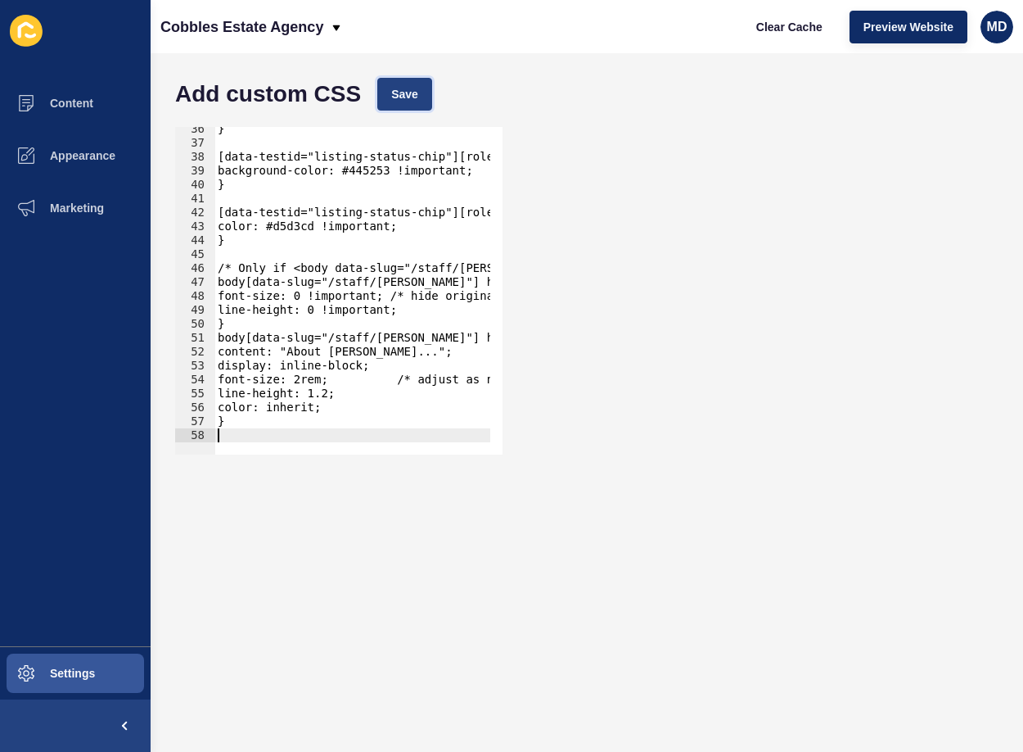
click at [422, 92] on button "Save" at bounding box center [404, 94] width 55 height 33
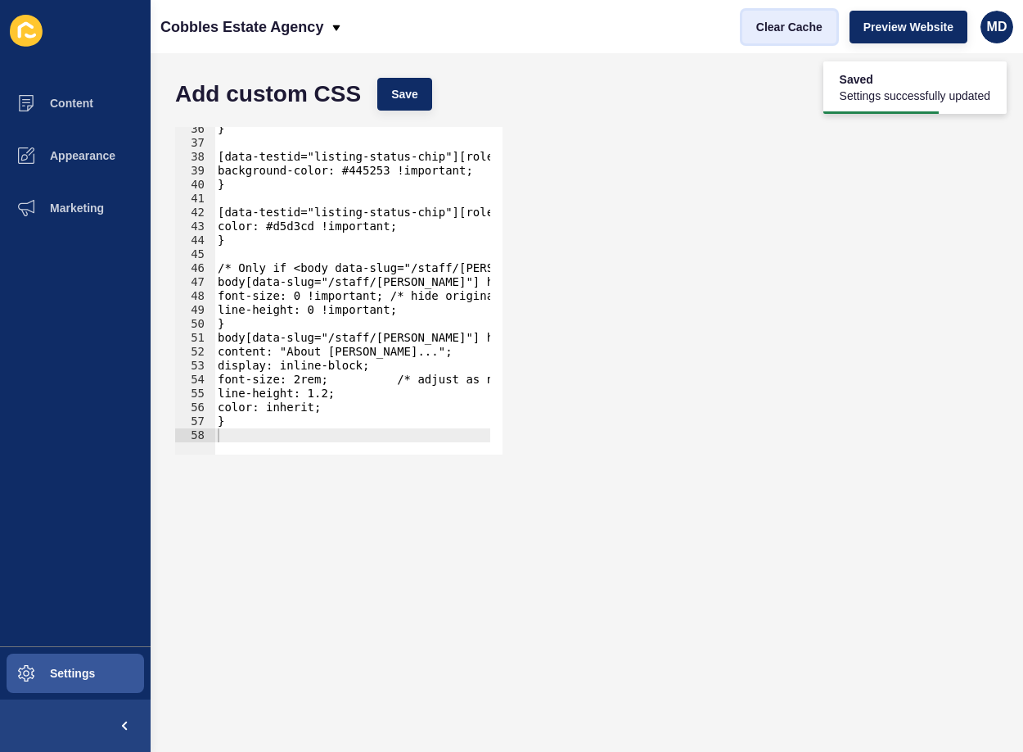
click at [765, 38] on button "Clear Cache" at bounding box center [790, 27] width 94 height 33
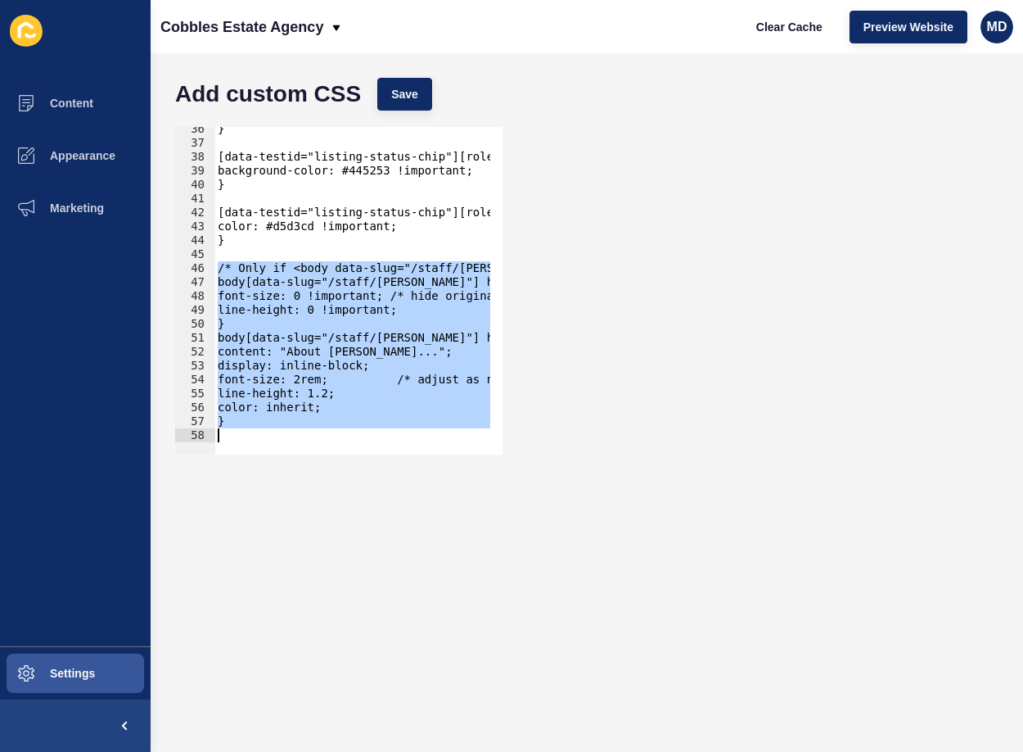
drag, startPoint x: 216, startPoint y: 269, endPoint x: 269, endPoint y: 481, distance: 218.4
click at [269, 481] on form "Add custom CSS Save /* Only if <body data-slug="/staff/[PERSON_NAME]"> exists *…" at bounding box center [587, 403] width 840 height 666
type textarea "}"
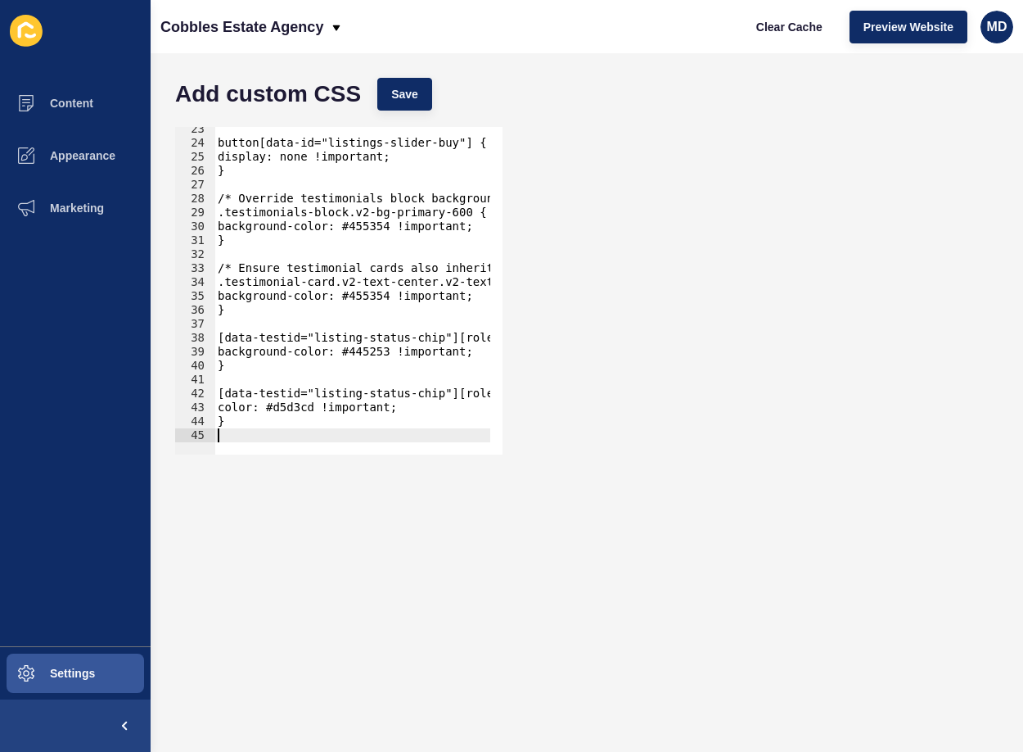
scroll to position [311, 0]
click at [399, 99] on span "Save" at bounding box center [404, 94] width 27 height 16
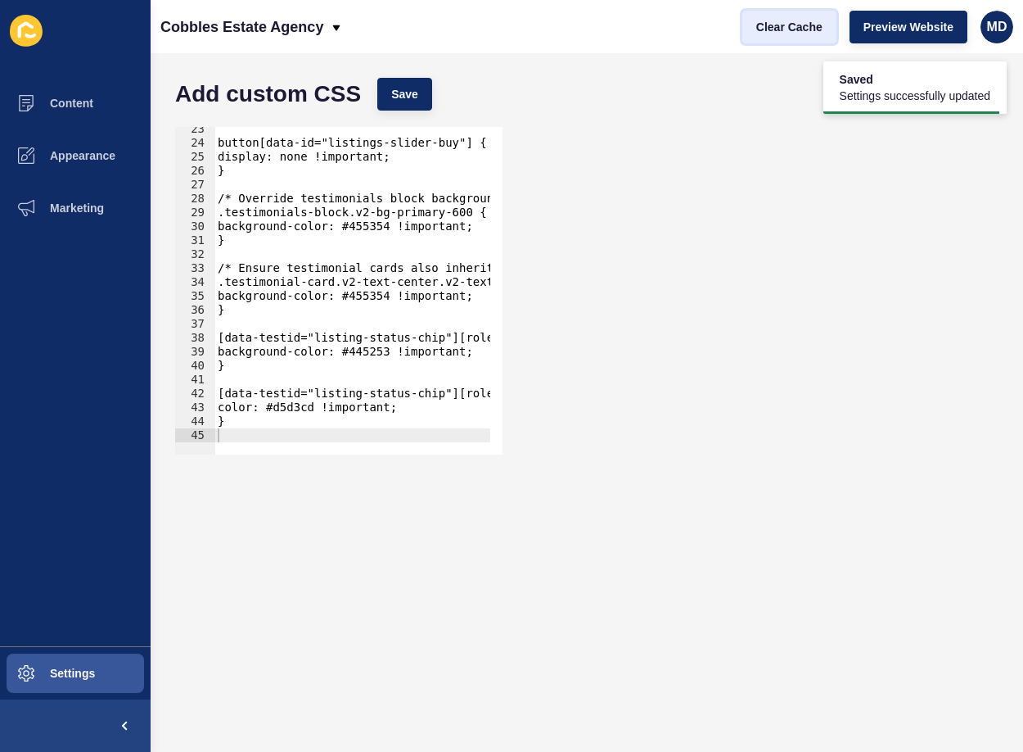
click at [808, 34] on span "Clear Cache" at bounding box center [790, 27] width 66 height 16
